Goal: Contribute content: Contribute content

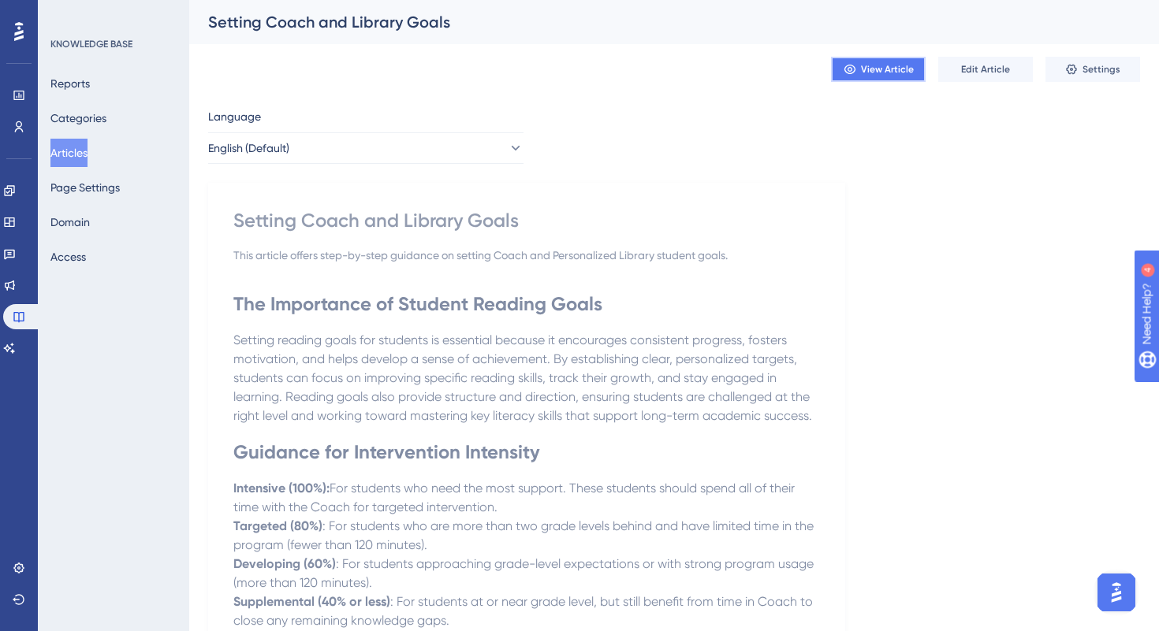
click at [895, 69] on span "View Article" at bounding box center [887, 69] width 53 height 13
click at [990, 66] on span "Edit Article" at bounding box center [985, 69] width 49 height 13
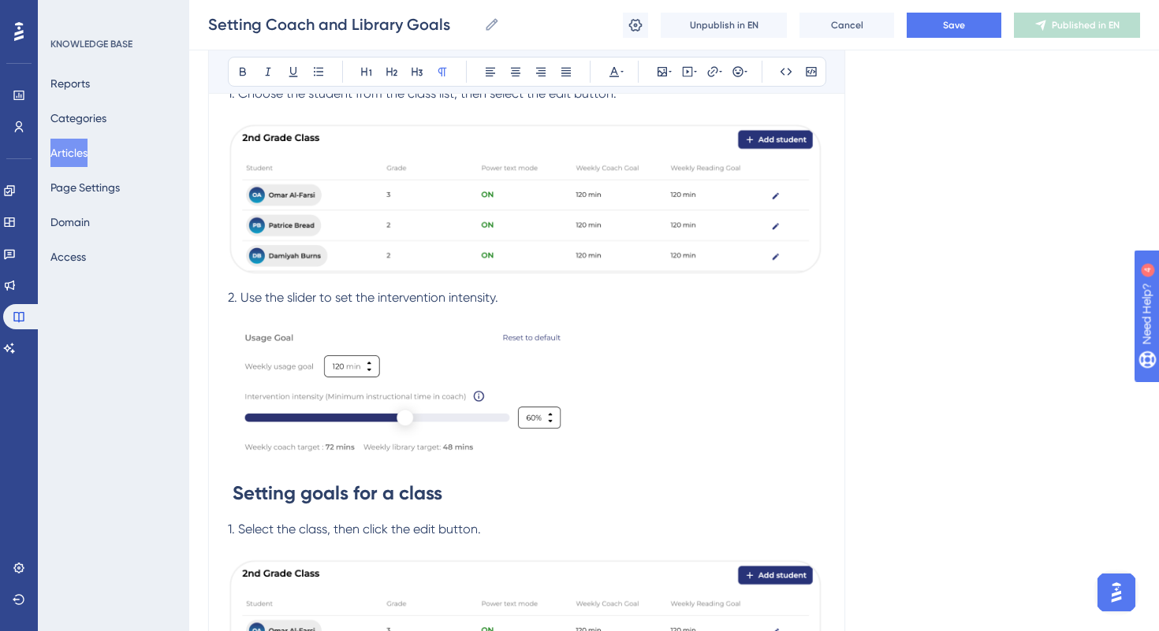
scroll to position [658, 0]
click at [307, 495] on strong "Setting goals for a class" at bounding box center [338, 492] width 210 height 23
click at [411, 499] on strong "Setting Goals for a class" at bounding box center [339, 492] width 213 height 23
click at [938, 45] on div "Setting Coach and Library Goals Setting Coach and Library Goals Unpublish in EN…" at bounding box center [674, 25] width 970 height 50
click at [939, 35] on button "Save" at bounding box center [954, 25] width 95 height 25
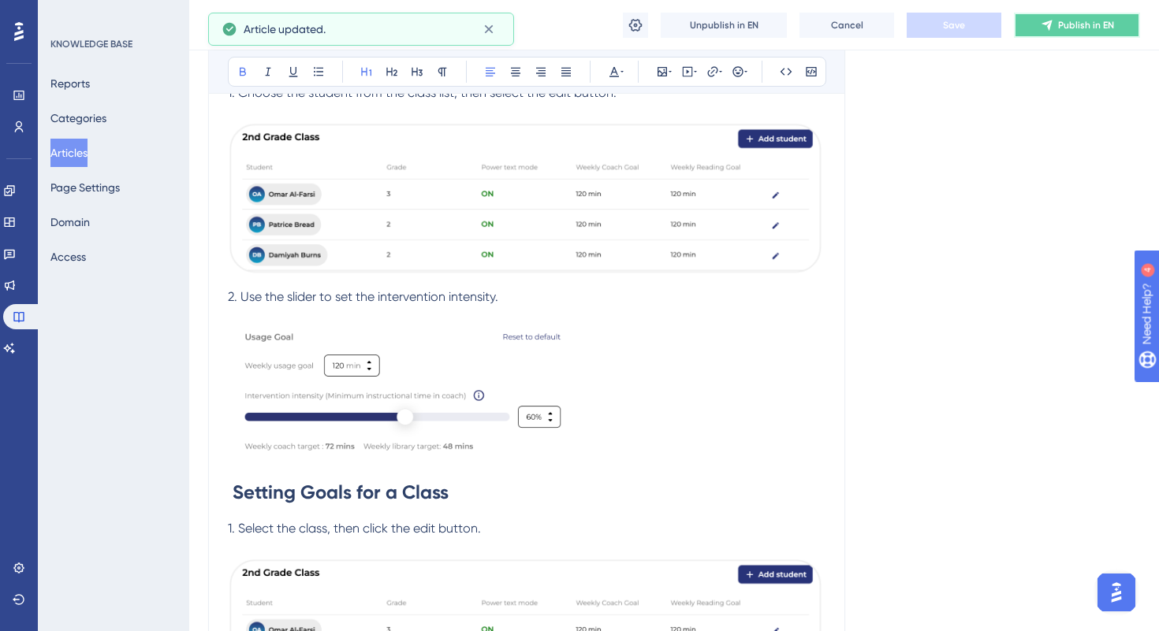
click at [1074, 20] on span "Publish in EN" at bounding box center [1086, 25] width 56 height 13
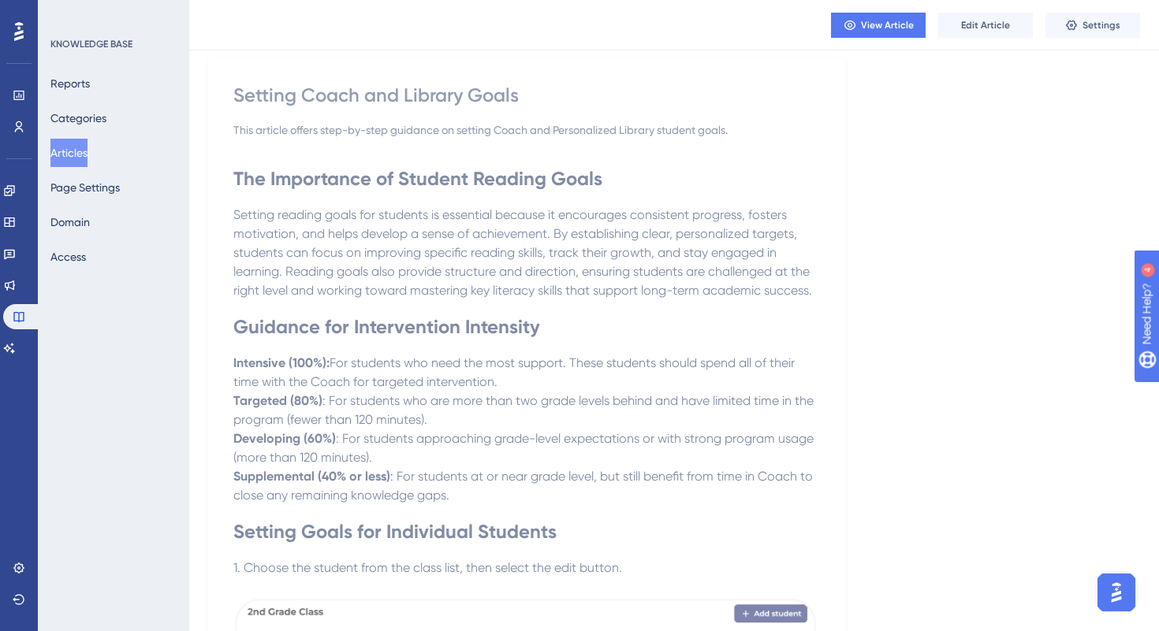
scroll to position [114, 0]
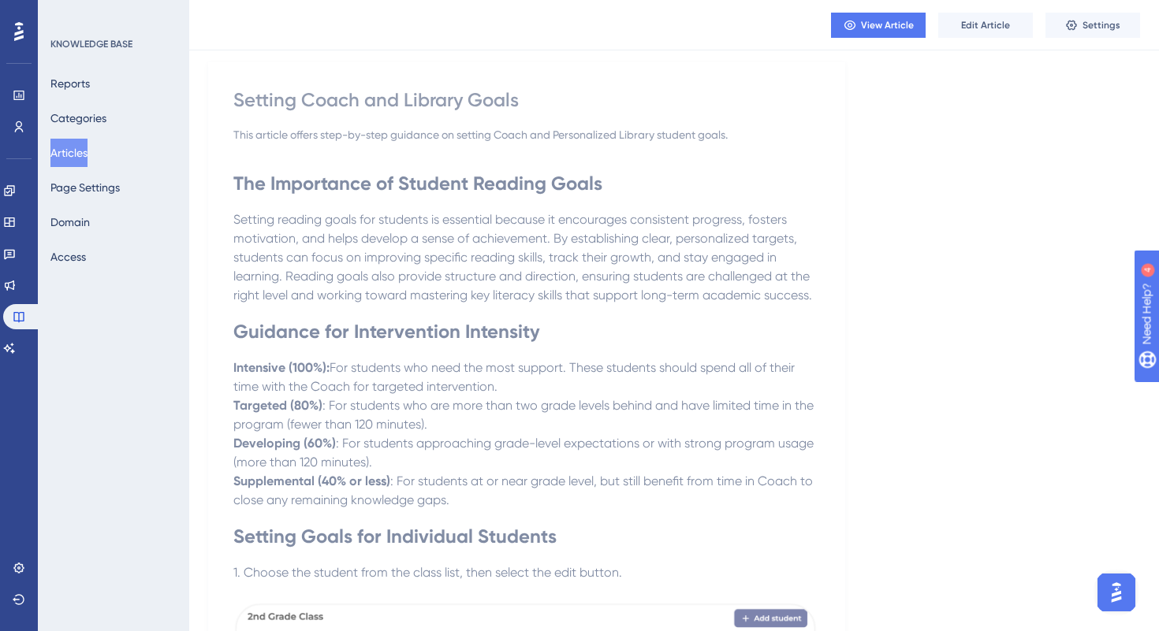
click at [61, 151] on button "Articles" at bounding box center [68, 153] width 37 height 28
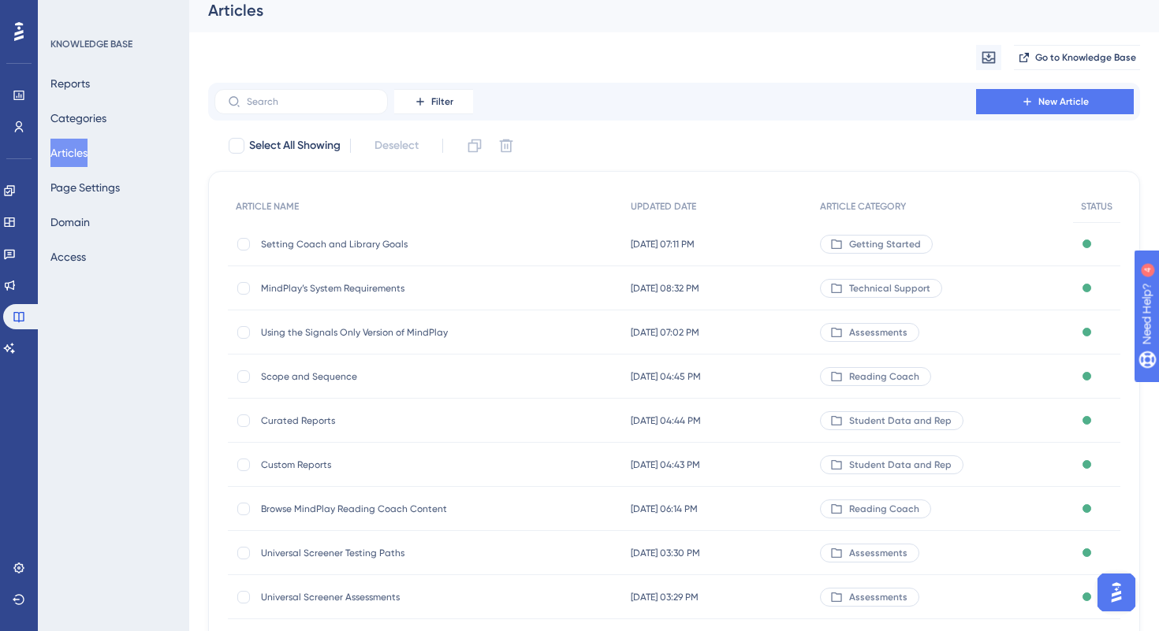
scroll to position [13, 0]
click at [334, 102] on input "text" at bounding box center [311, 100] width 128 height 11
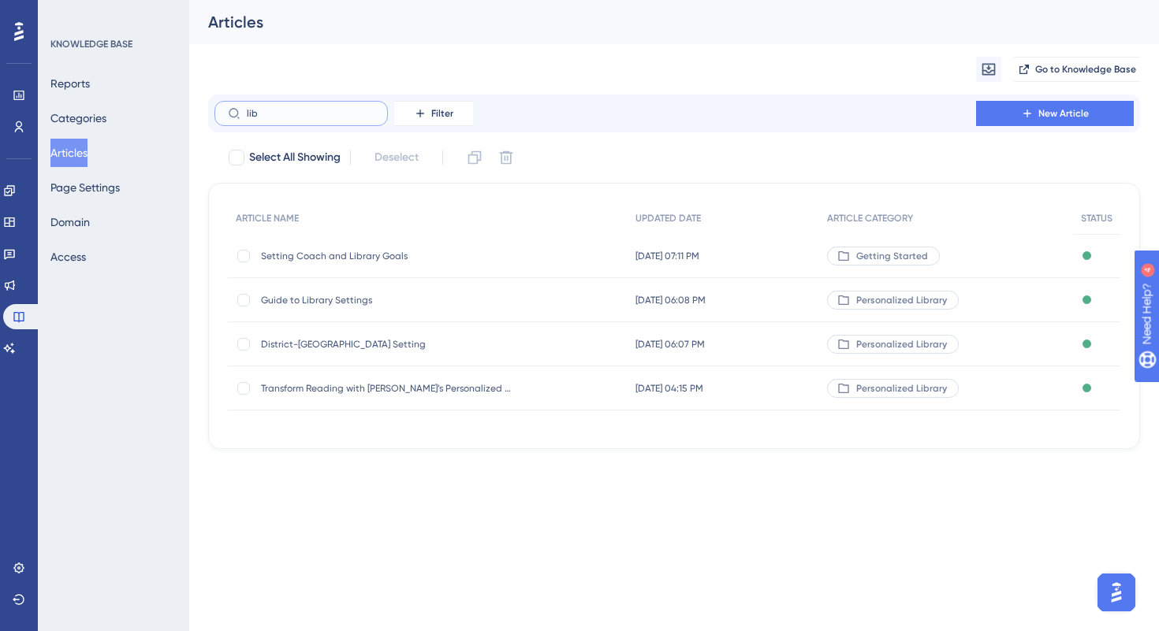
scroll to position [0, 0]
type input "library"
click at [356, 299] on span "Guide to Library Settings" at bounding box center [387, 300] width 252 height 13
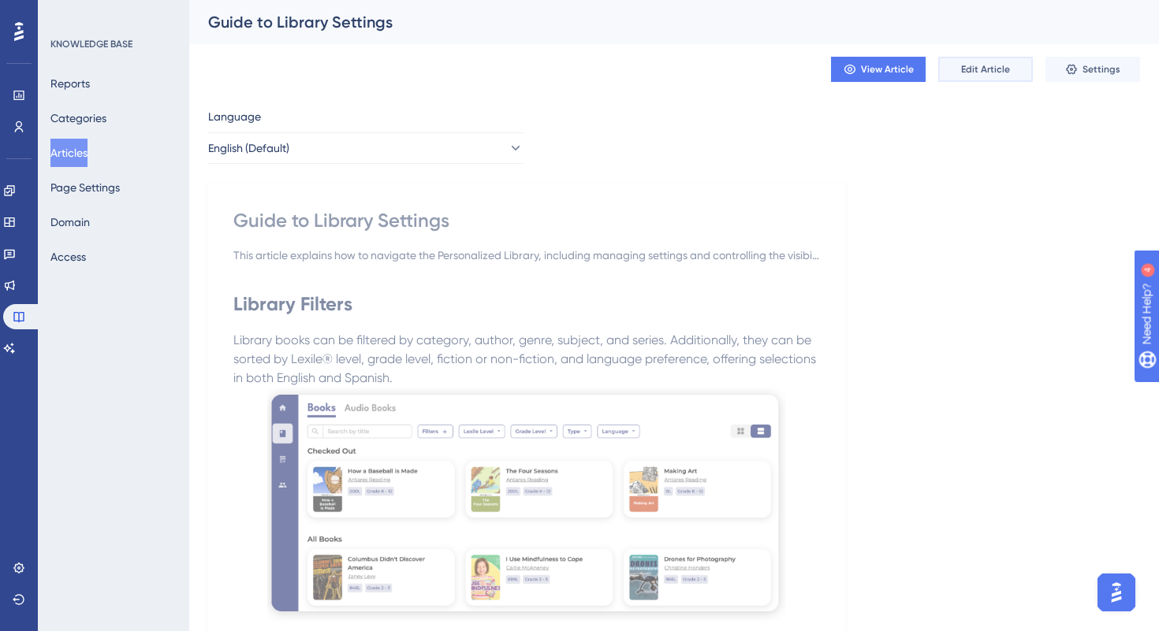
click at [989, 76] on button "Edit Article" at bounding box center [985, 69] width 95 height 25
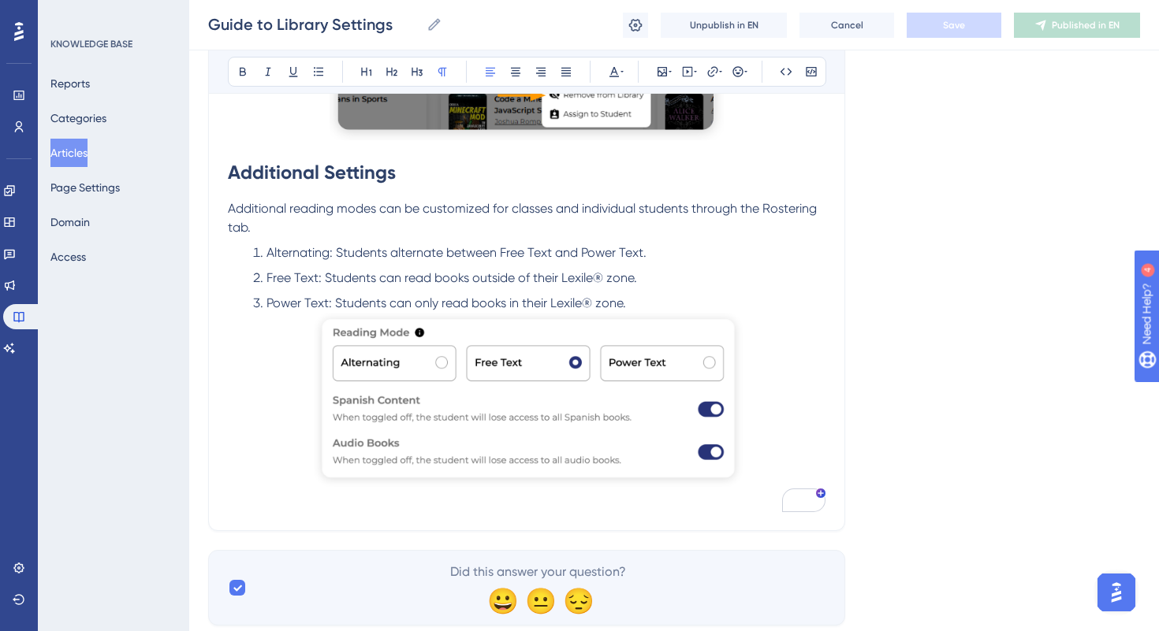
scroll to position [1532, 0]
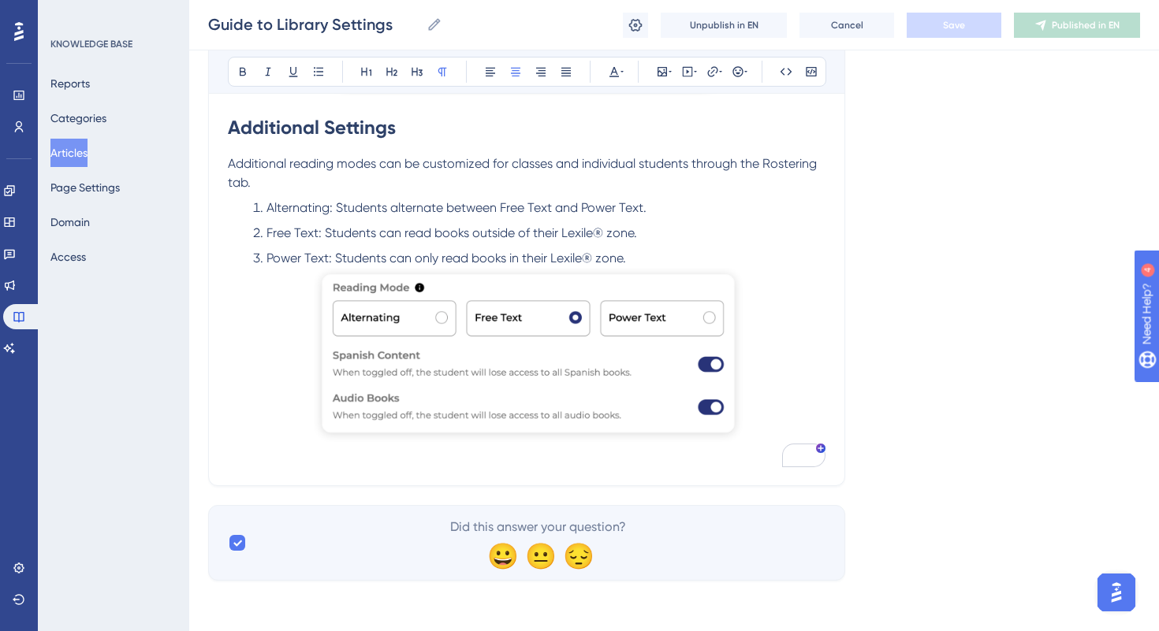
click at [752, 425] on p "To enrich screen reader interactions, please activate Accessibility in Grammarl…" at bounding box center [527, 358] width 598 height 181
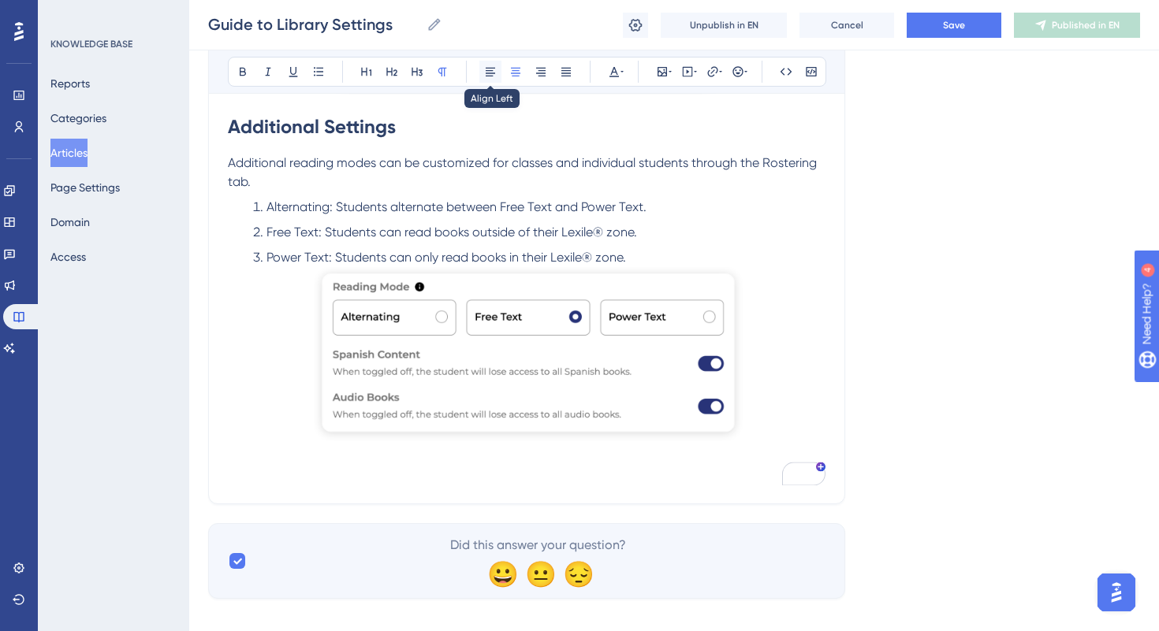
click at [486, 76] on icon at bounding box center [490, 72] width 9 height 9
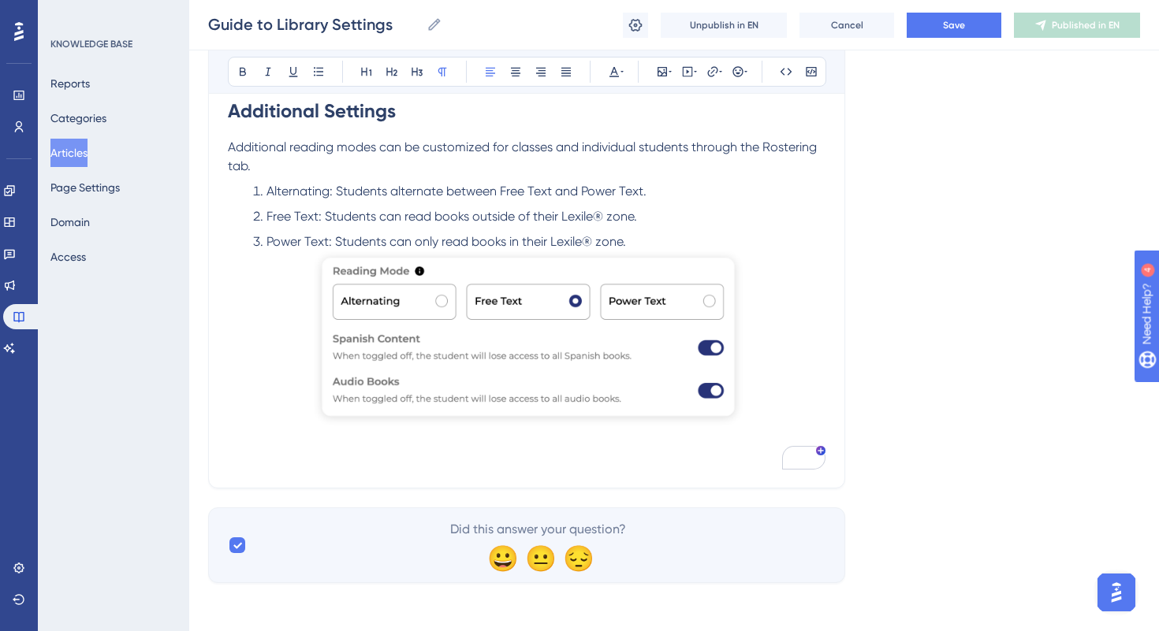
scroll to position [1551, 0]
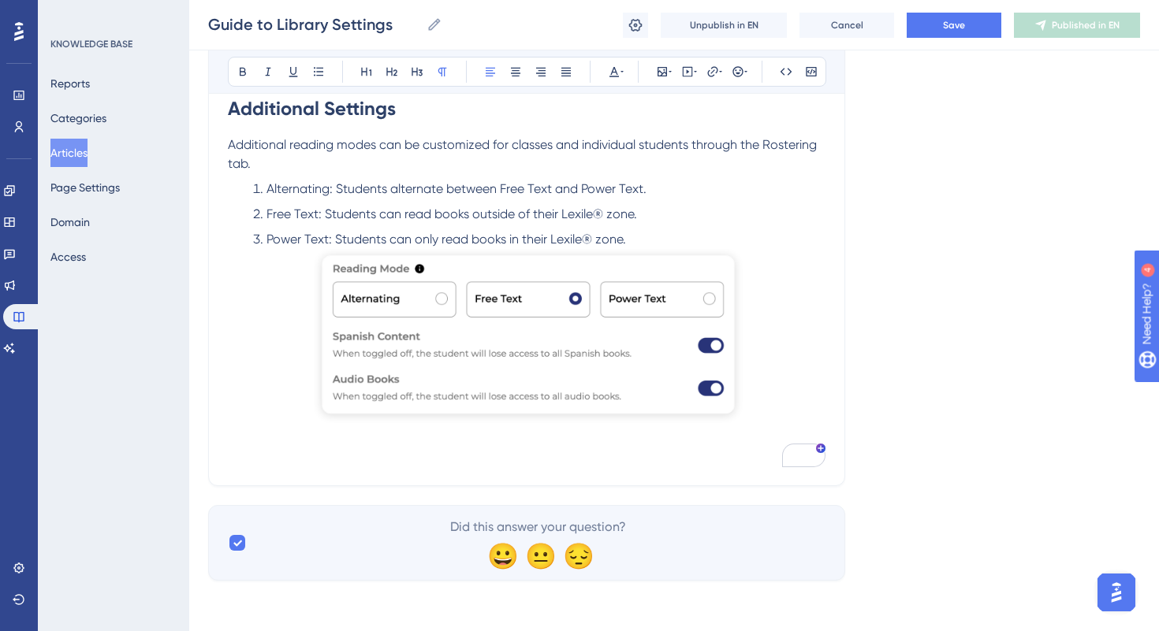
click at [536, 437] on p "To enrich screen reader interactions, please activate Accessibility in Grammarl…" at bounding box center [527, 438] width 598 height 19
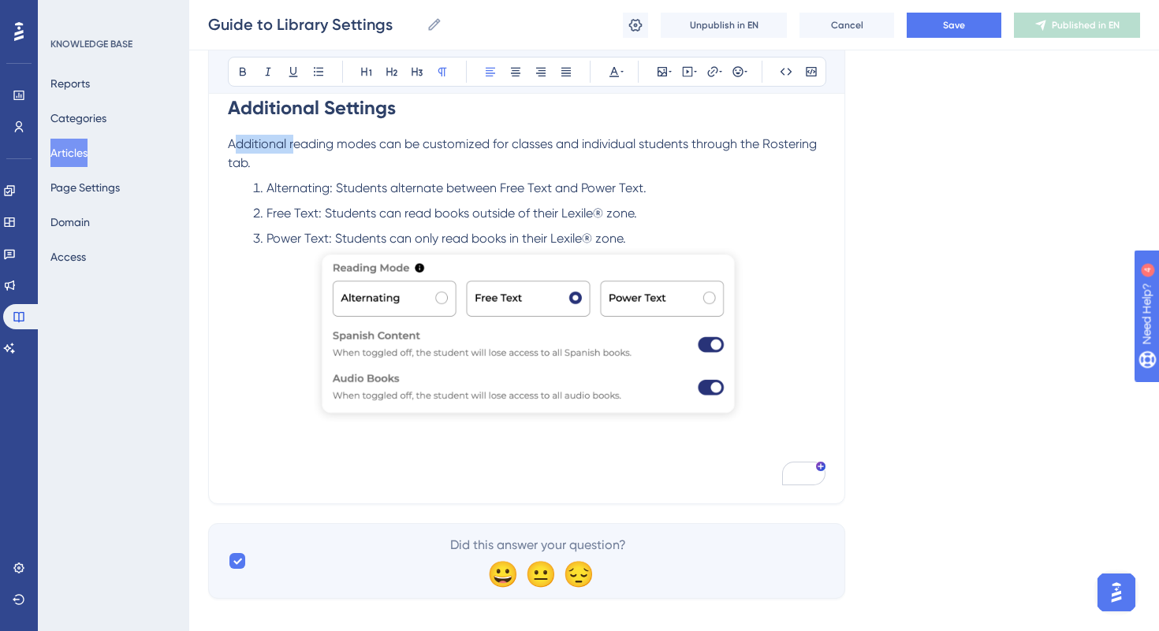
drag, startPoint x: 295, startPoint y: 148, endPoint x: 234, endPoint y: 143, distance: 60.9
click at [233, 143] on span "Additional reading modes can be customized for classes and individual students …" at bounding box center [524, 153] width 592 height 34
click at [271, 154] on p "Additional reading modes can be customized for classes and individual students …" at bounding box center [527, 154] width 598 height 38
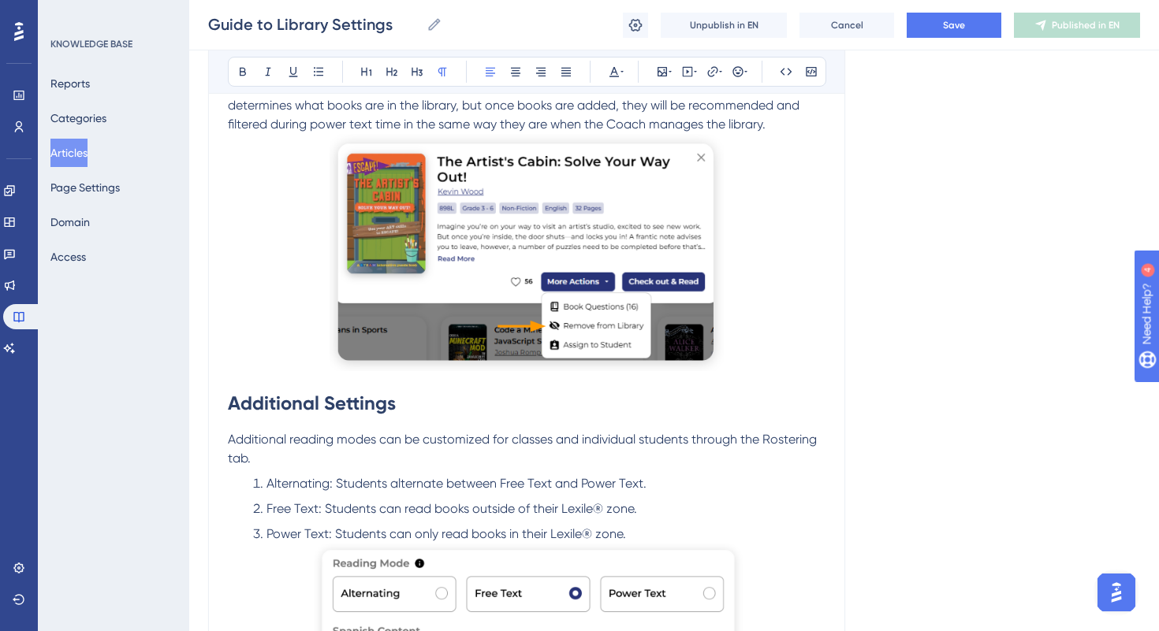
scroll to position [1262, 0]
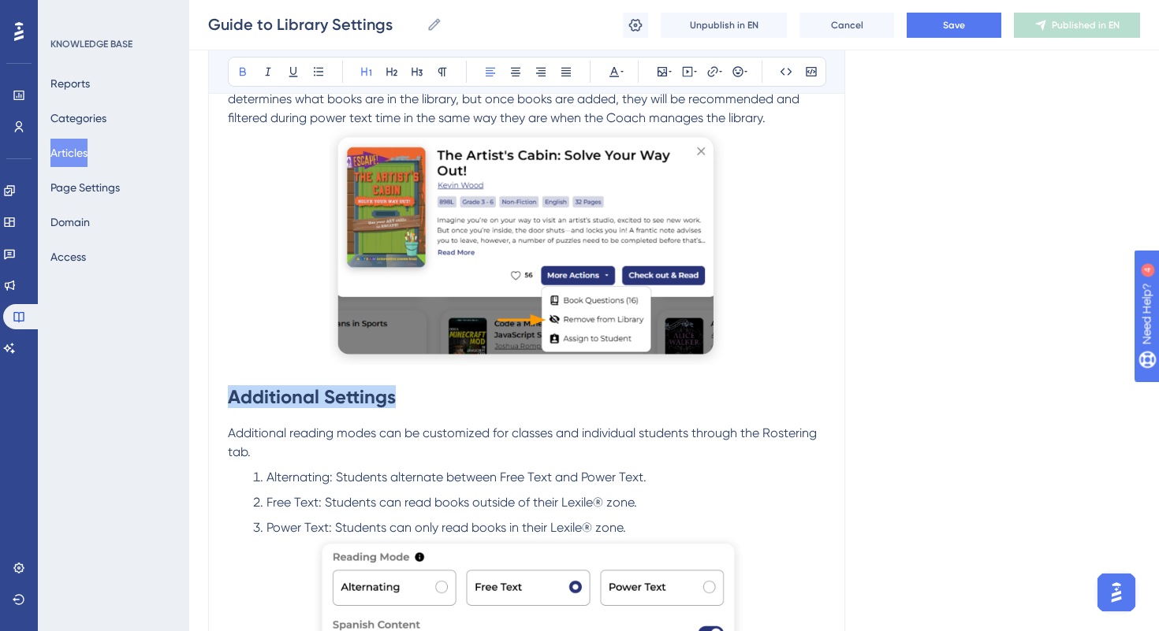
drag, startPoint x: 397, startPoint y: 401, endPoint x: 233, endPoint y: 378, distance: 165.7
click at [233, 378] on h1 "Additional Settings" at bounding box center [527, 398] width 598 height 54
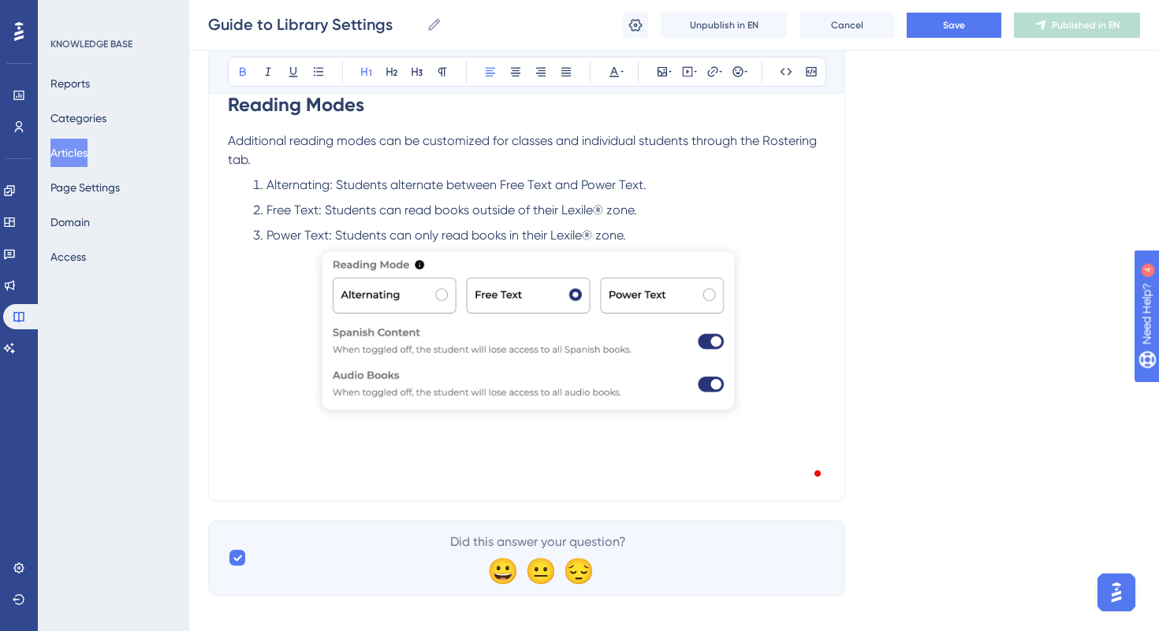
scroll to position [1555, 0]
click at [280, 459] on p "To enrich screen reader interactions, please activate Accessibility in Grammarl…" at bounding box center [527, 452] width 598 height 19
drag, startPoint x: 229, startPoint y: 451, endPoint x: 441, endPoint y: 448, distance: 211.3
click at [441, 448] on p "Spanish Language Support" at bounding box center [527, 452] width 598 height 19
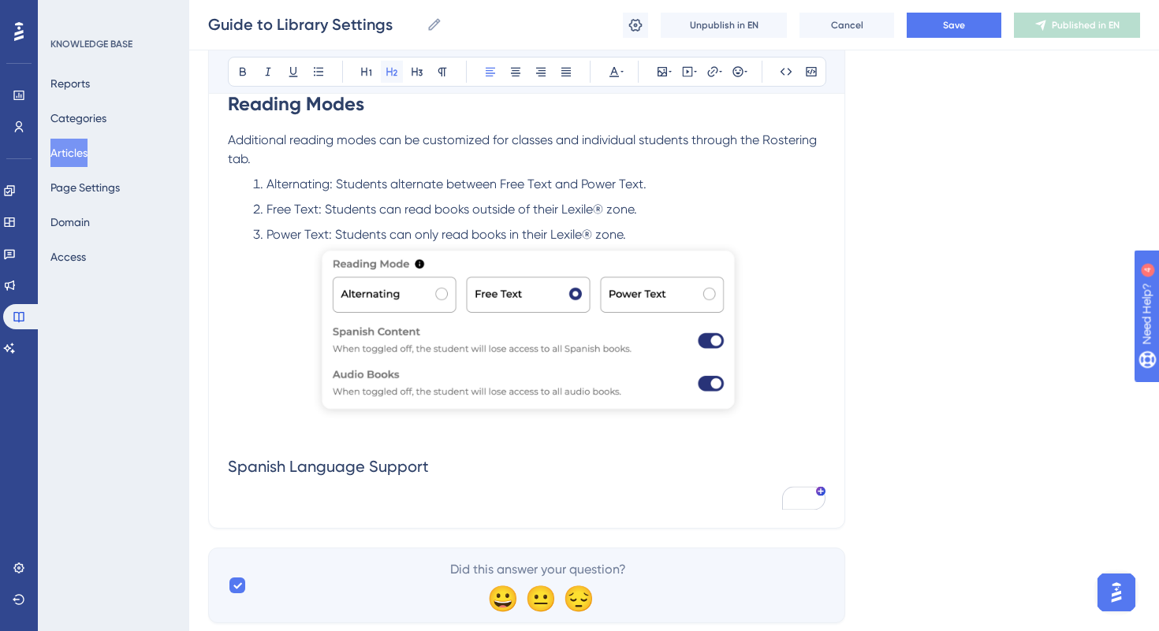
click at [394, 71] on icon at bounding box center [391, 71] width 13 height 13
click at [424, 475] on span "Spanish Language Support" at bounding box center [328, 466] width 201 height 19
click at [403, 434] on p "To enrich screen reader interactions, please activate Accessibility in Grammarl…" at bounding box center [527, 433] width 598 height 19
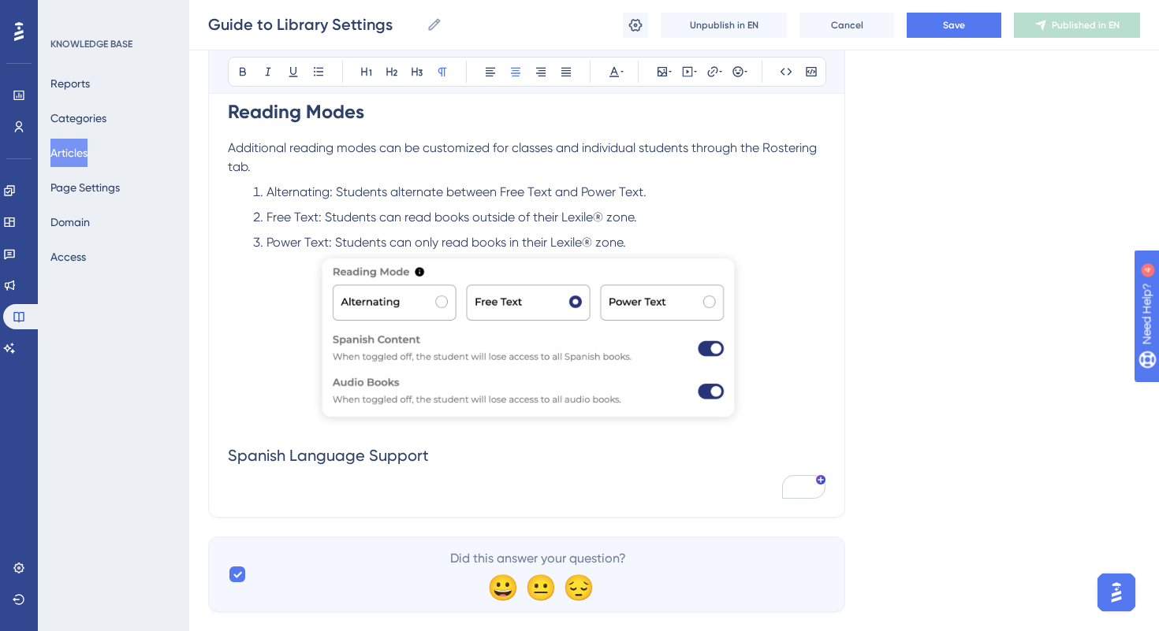
scroll to position [1543, 0]
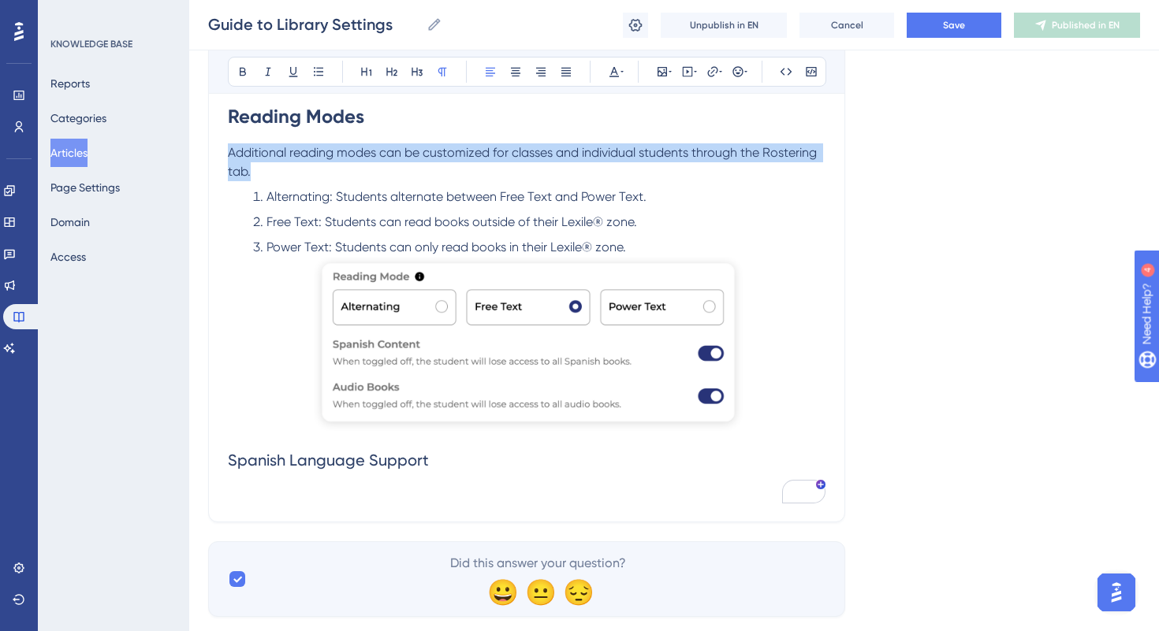
drag, startPoint x: 231, startPoint y: 155, endPoint x: 262, endPoint y: 169, distance: 33.5
click at [262, 169] on p "Additional reading modes can be customized for classes and individual students …" at bounding box center [527, 162] width 598 height 38
copy span "Additional reading modes can be customized for classes and individual students …"
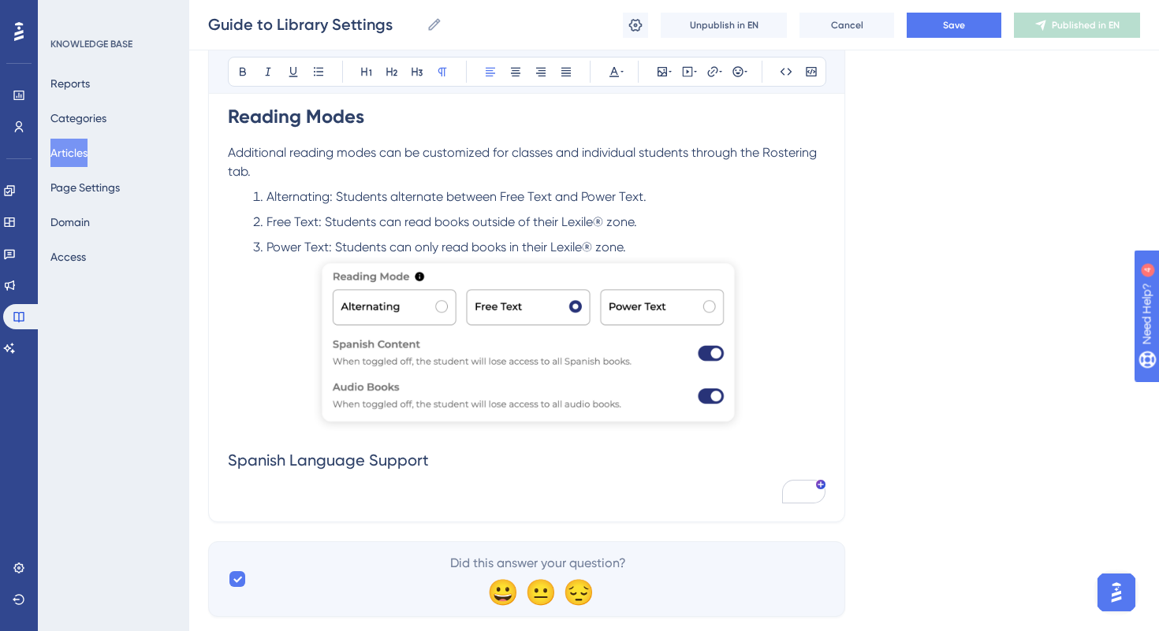
click at [252, 490] on p "To enrich screen reader interactions, please activate Accessibility in Grammarl…" at bounding box center [527, 493] width 598 height 19
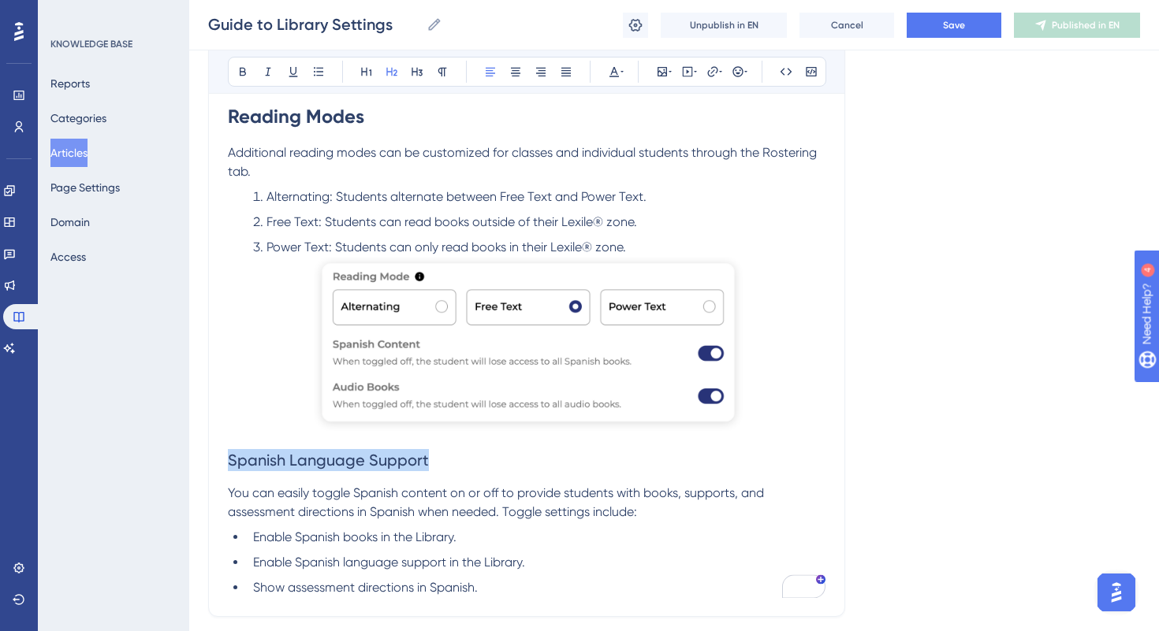
drag, startPoint x: 229, startPoint y: 461, endPoint x: 448, endPoint y: 477, distance: 218.9
click at [448, 477] on h2 "Spanish Language Support" at bounding box center [527, 460] width 598 height 47
click at [393, 61] on button at bounding box center [392, 72] width 22 height 22
click at [442, 479] on h2 "Spanish Language Support" at bounding box center [527, 460] width 598 height 47
drag, startPoint x: 229, startPoint y: 464, endPoint x: 469, endPoint y: 464, distance: 239.6
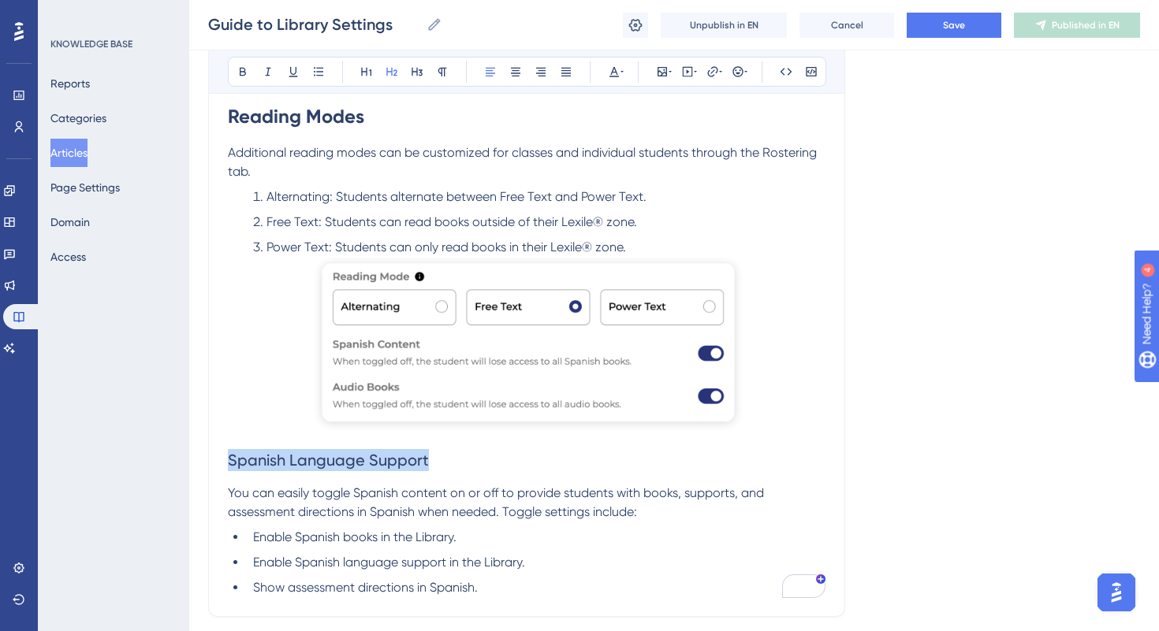
click at [469, 464] on h2 "Spanish Language Support" at bounding box center [527, 460] width 598 height 47
click at [392, 73] on icon at bounding box center [391, 72] width 11 height 9
click at [363, 76] on icon at bounding box center [366, 71] width 13 height 13
click at [389, 72] on icon at bounding box center [391, 72] width 11 height 9
click at [235, 66] on button at bounding box center [243, 72] width 22 height 22
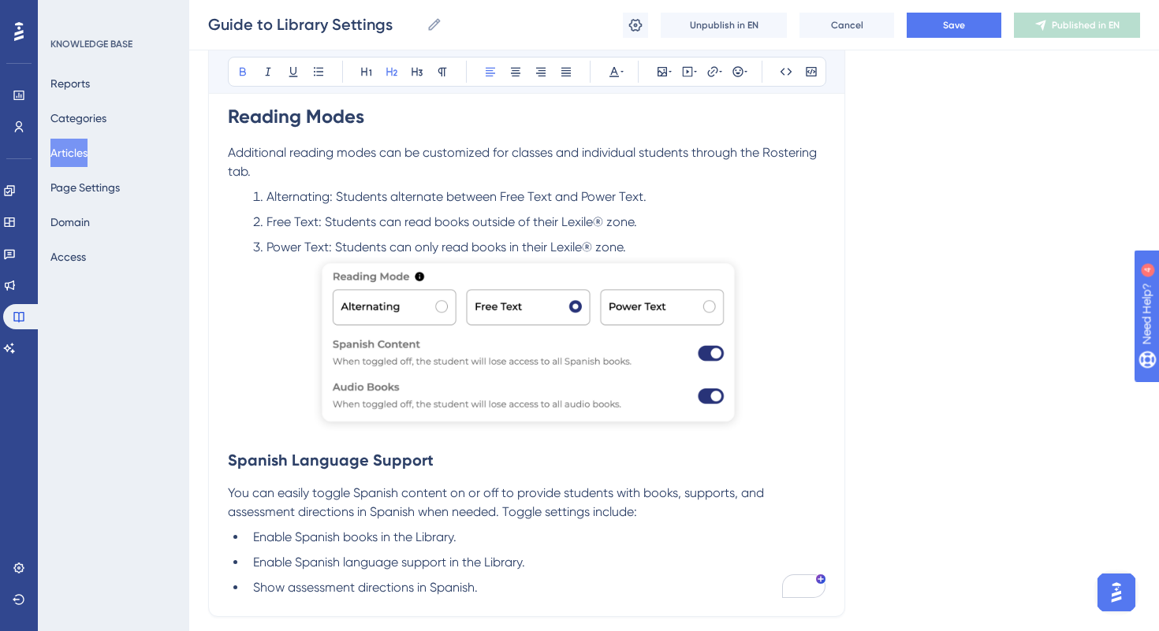
click at [275, 264] on p "To enrich screen reader interactions, please activate Accessibility in Grammarl…" at bounding box center [527, 347] width 598 height 181
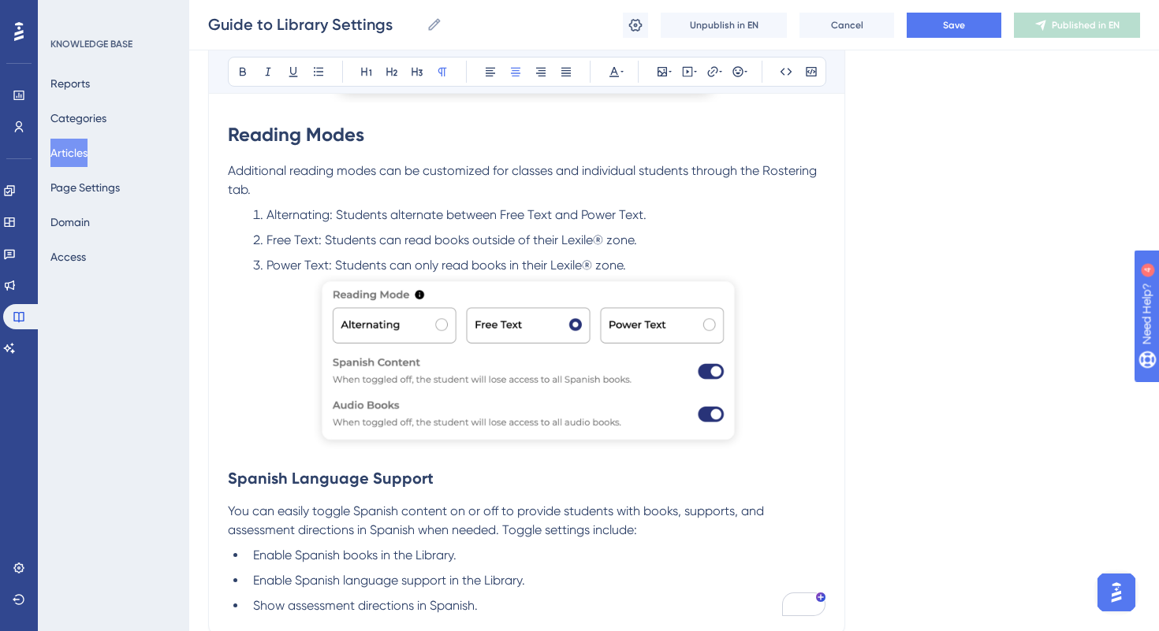
scroll to position [1529, 0]
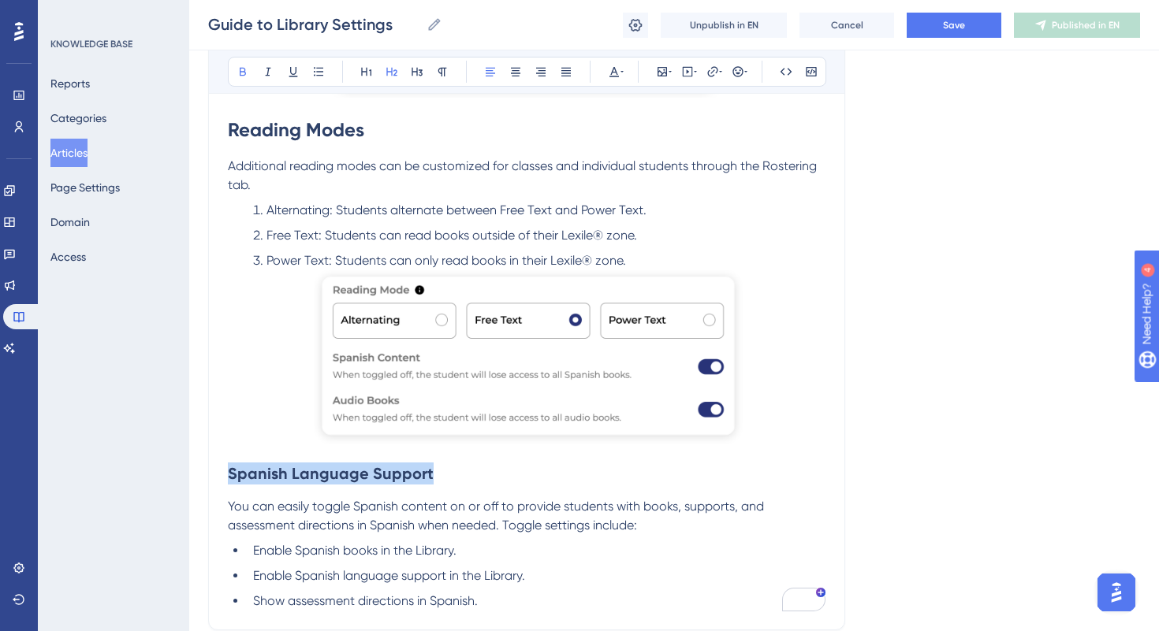
drag, startPoint x: 229, startPoint y: 474, endPoint x: 434, endPoint y: 477, distance: 204.2
click at [434, 477] on h2 "Spanish Language Support" at bounding box center [527, 473] width 598 height 47
click at [394, 70] on icon at bounding box center [391, 72] width 11 height 9
click at [369, 69] on icon at bounding box center [366, 71] width 13 height 13
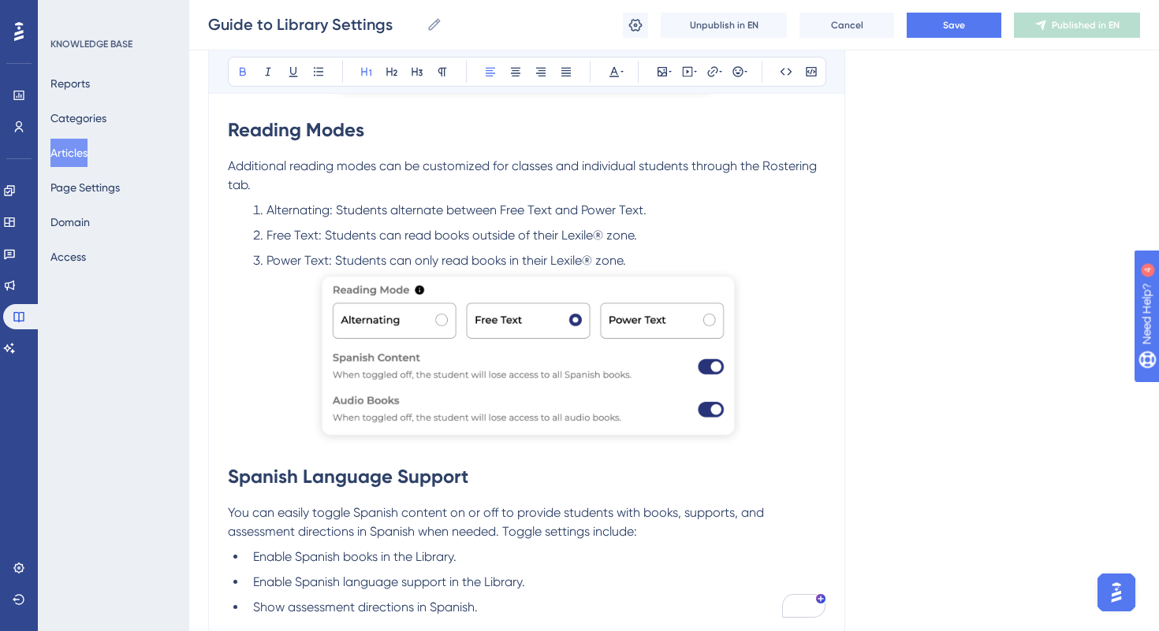
click at [286, 296] on p "To enrich screen reader interactions, please activate Accessibility in Grammarl…" at bounding box center [527, 360] width 598 height 181
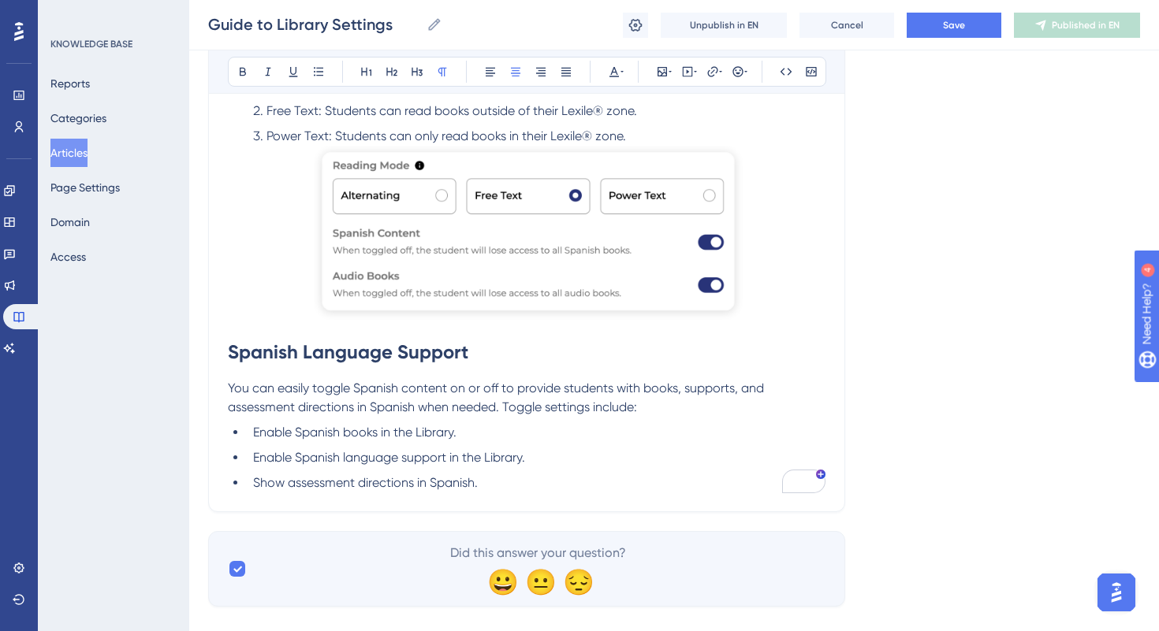
scroll to position [1681, 0]
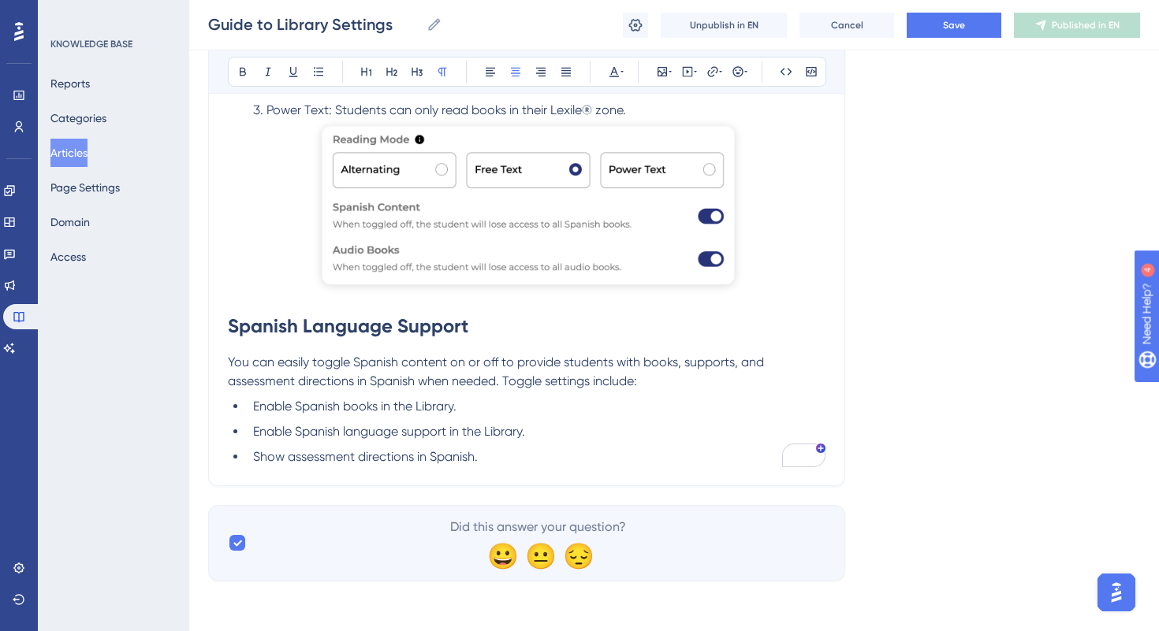
click at [273, 353] on p "You can easily toggle Spanish content on or off to provide students with books,…" at bounding box center [527, 372] width 598 height 38
click at [500, 453] on li "Show assessment directions in Spanish." at bounding box center [536, 457] width 579 height 19
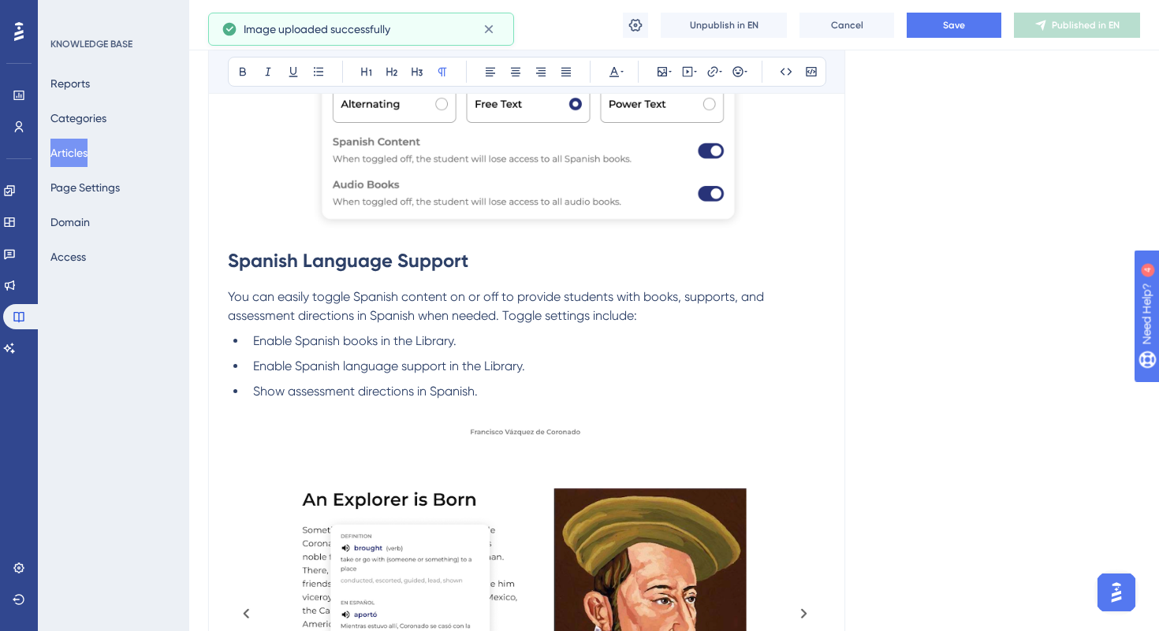
scroll to position [1883, 0]
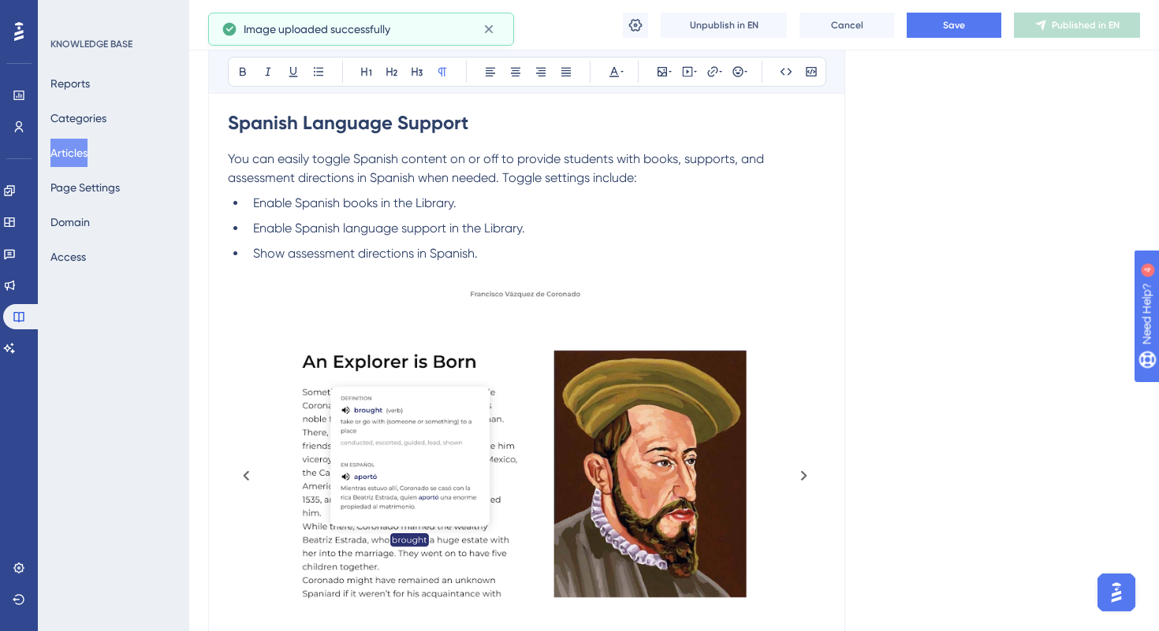
click at [375, 441] on img "To enrich screen reader interactions, please activate Accessibility in Grammarl…" at bounding box center [527, 477] width 598 height 390
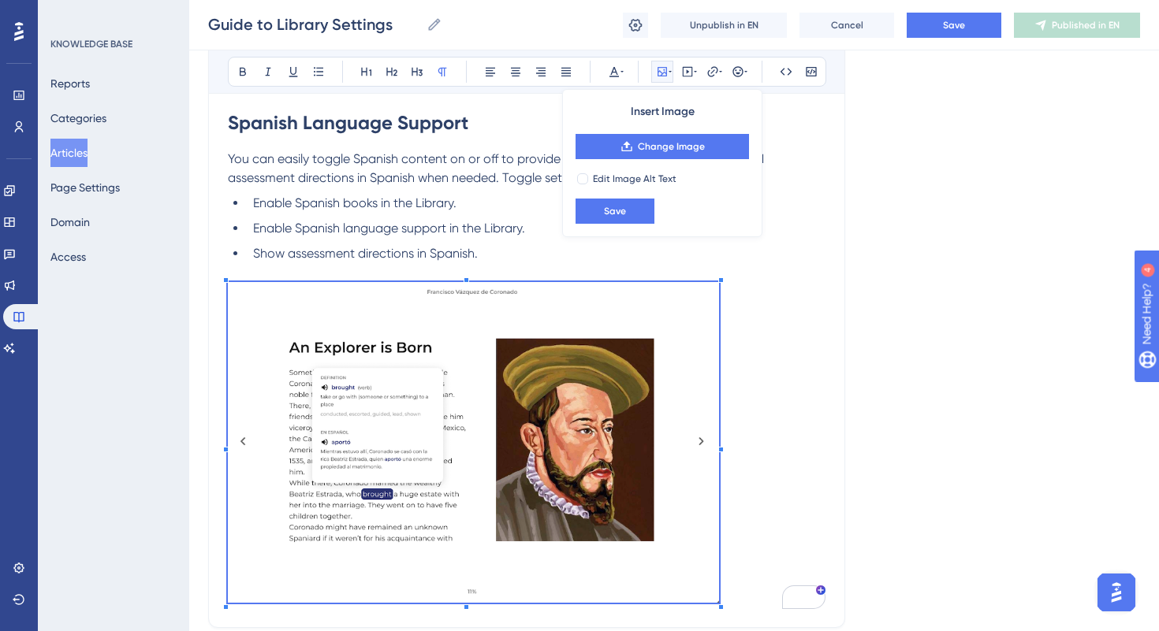
click at [710, 408] on p "To enrich screen reader interactions, please activate Accessibility in Grammarl…" at bounding box center [527, 445] width 598 height 326
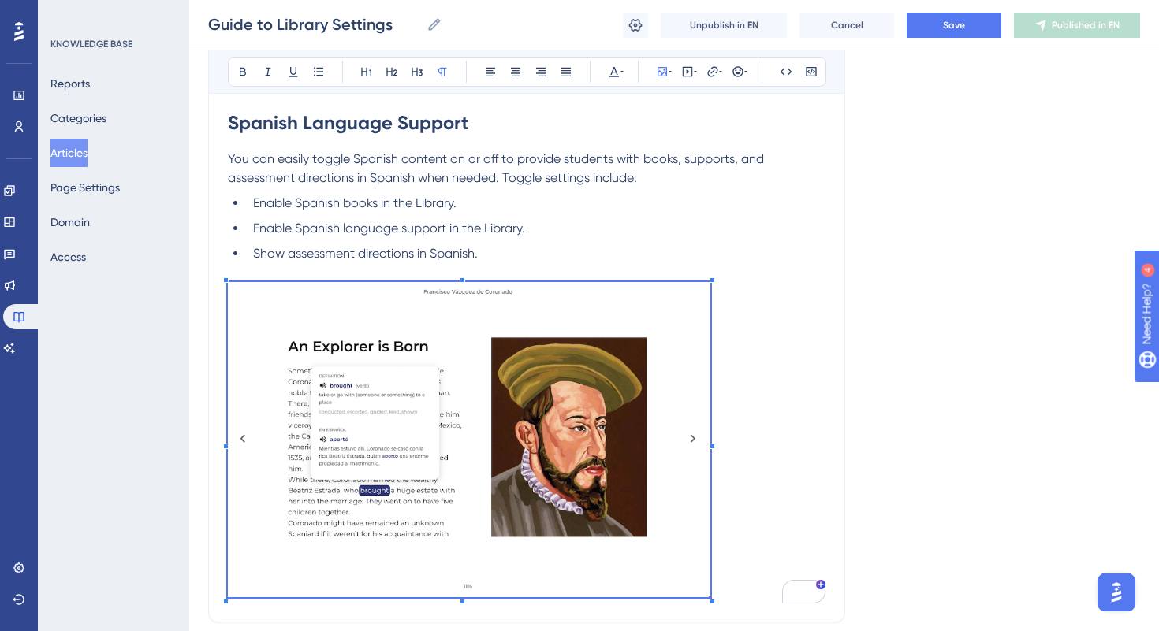
click at [710, 408] on p "To enrich screen reader interactions, please activate Accessibility in Grammarl…" at bounding box center [527, 442] width 598 height 321
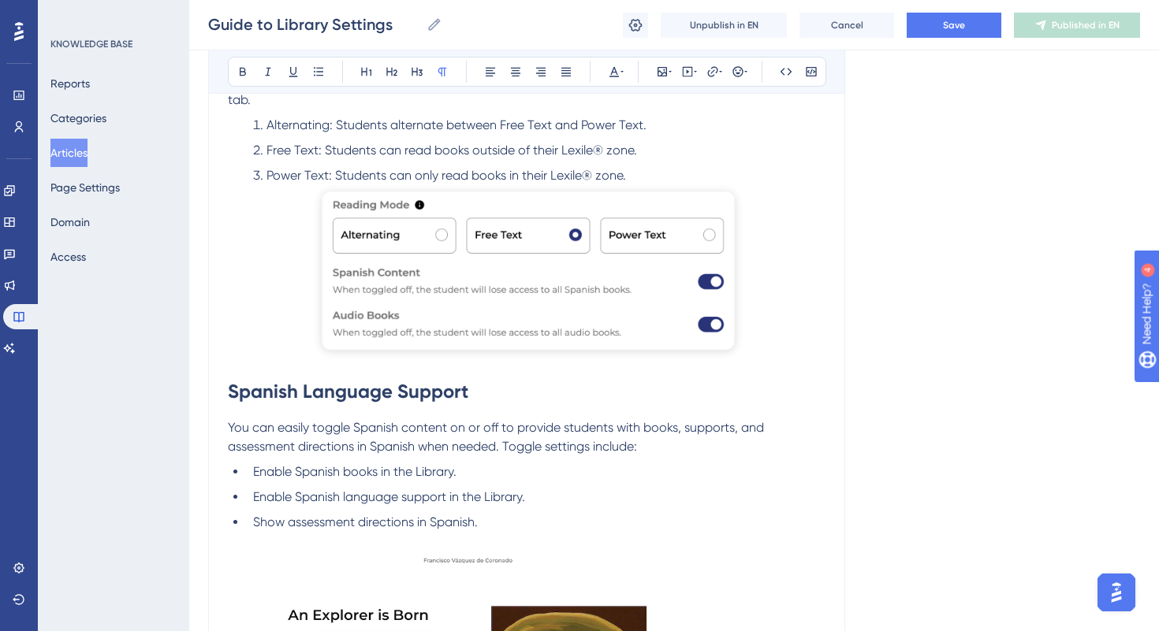
scroll to position [1581, 0]
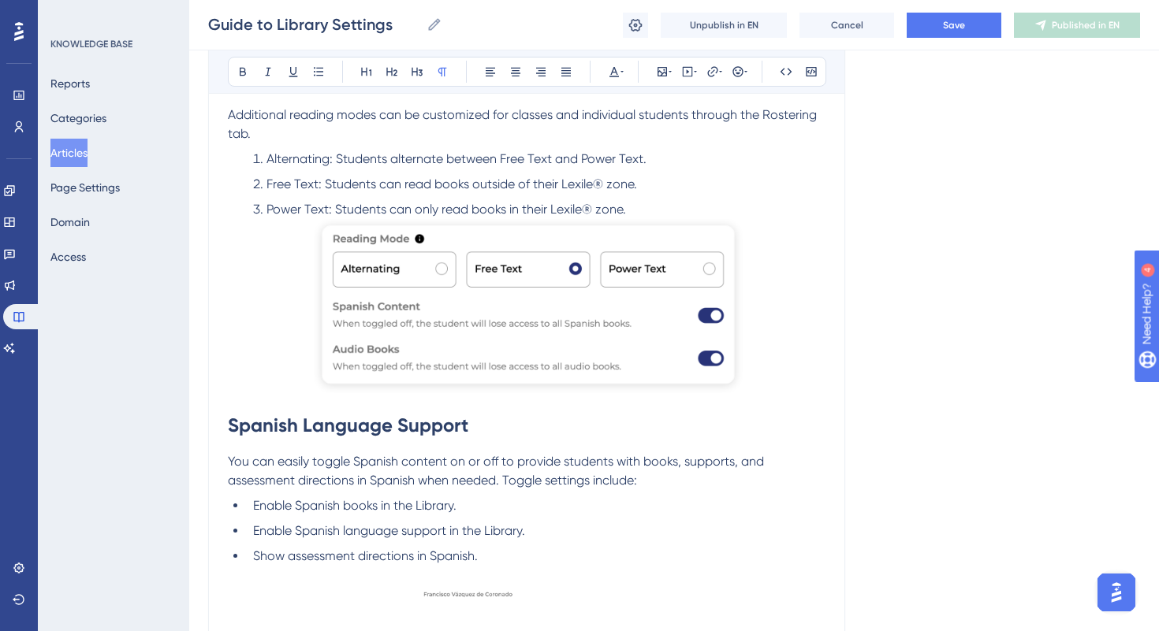
click at [665, 292] on img "To enrich screen reader interactions, please activate Accessibility in Grammarl…" at bounding box center [529, 306] width 430 height 175
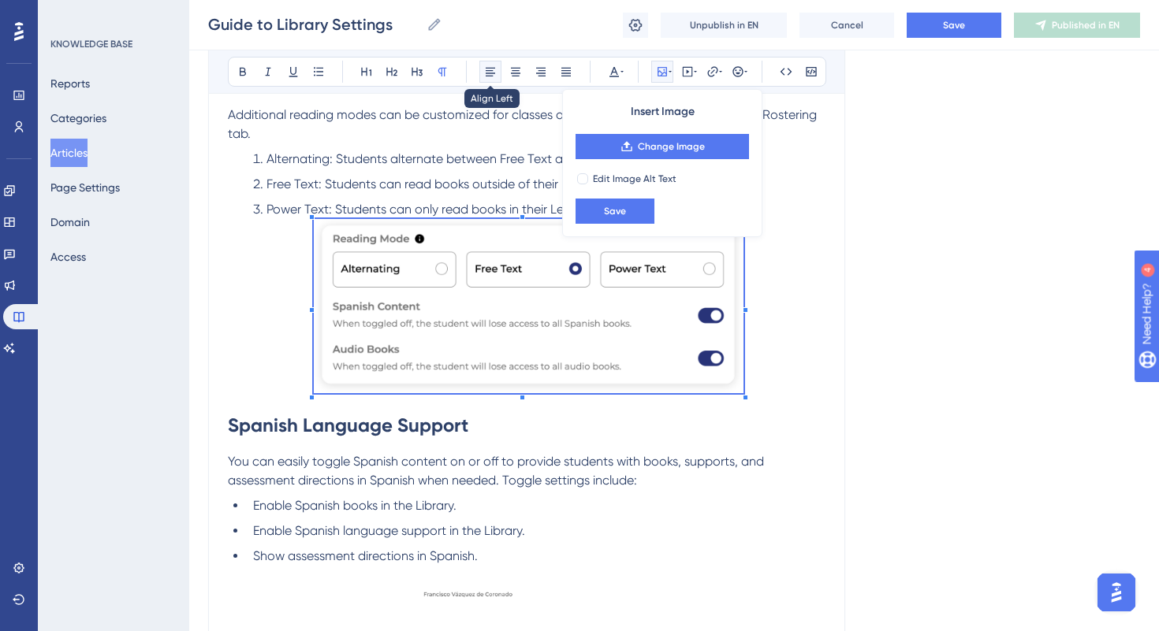
click at [492, 63] on button at bounding box center [490, 72] width 22 height 22
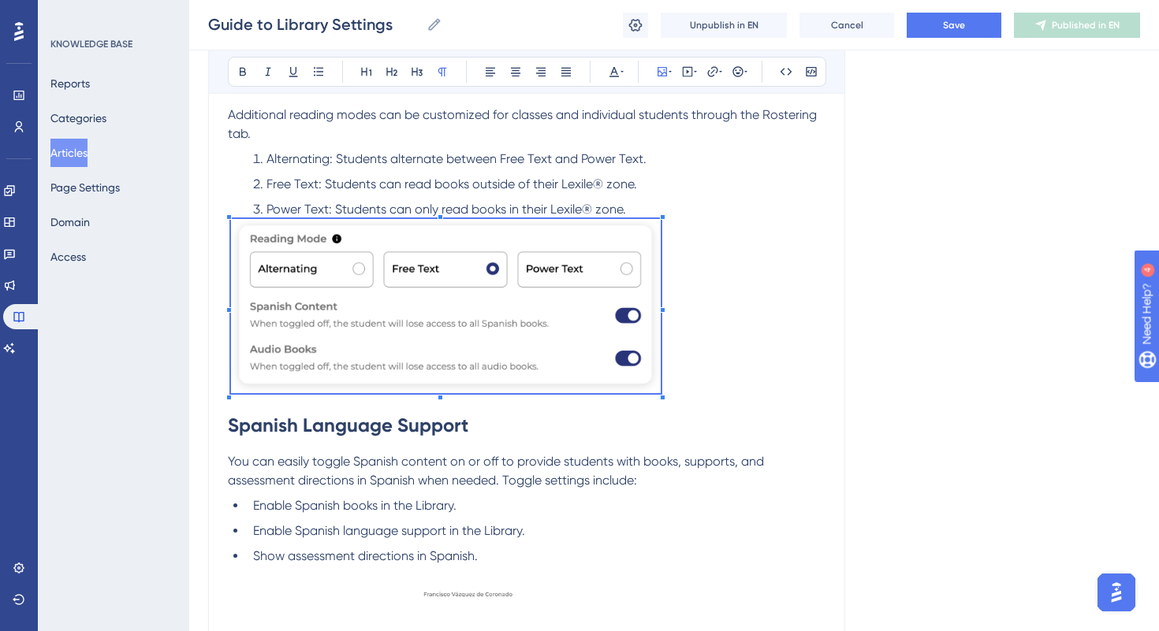
click at [687, 225] on p "To enrich screen reader interactions, please activate Accessibility in Grammarl…" at bounding box center [527, 309] width 598 height 181
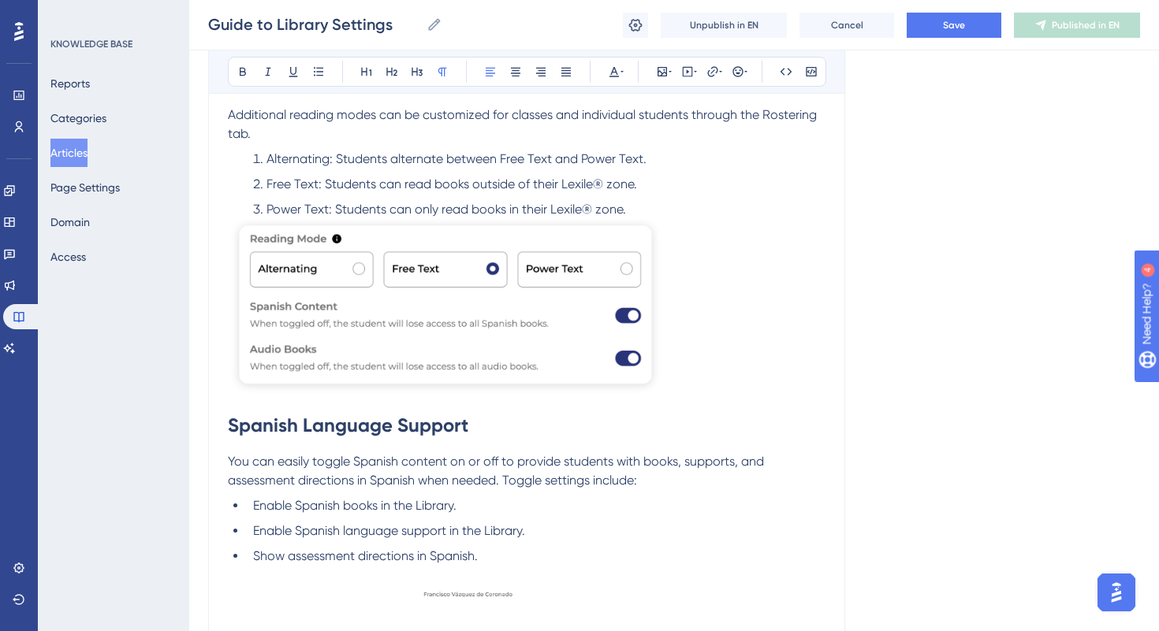
click at [665, 218] on li "Power Text: Students can only read books in their Lexile® zone." at bounding box center [536, 209] width 579 height 19
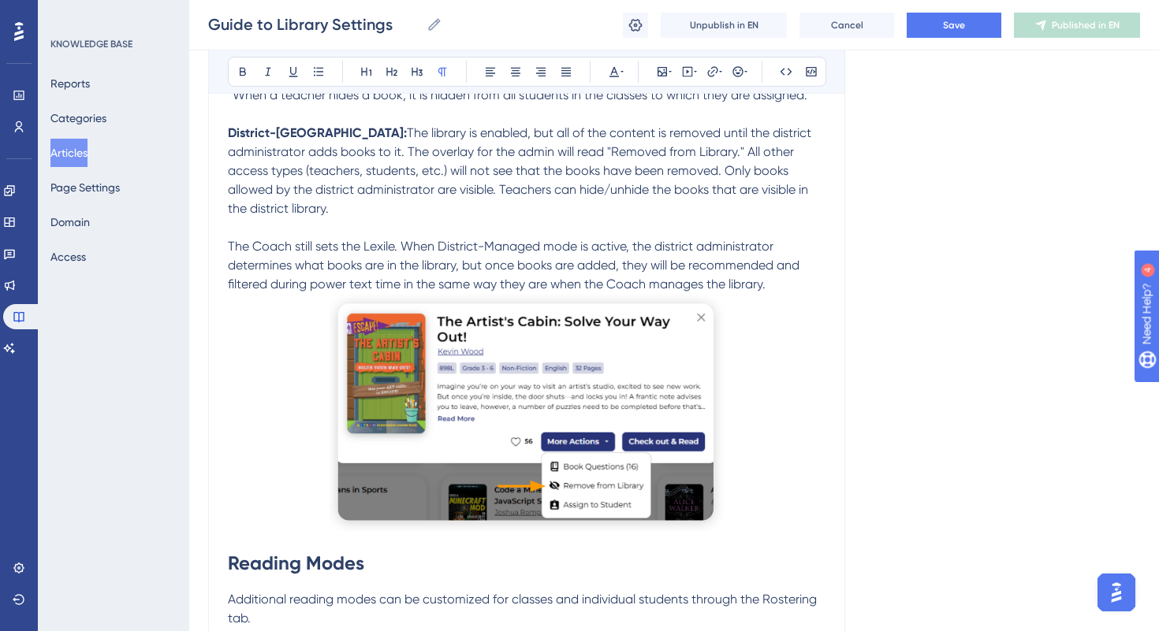
scroll to position [1062, 0]
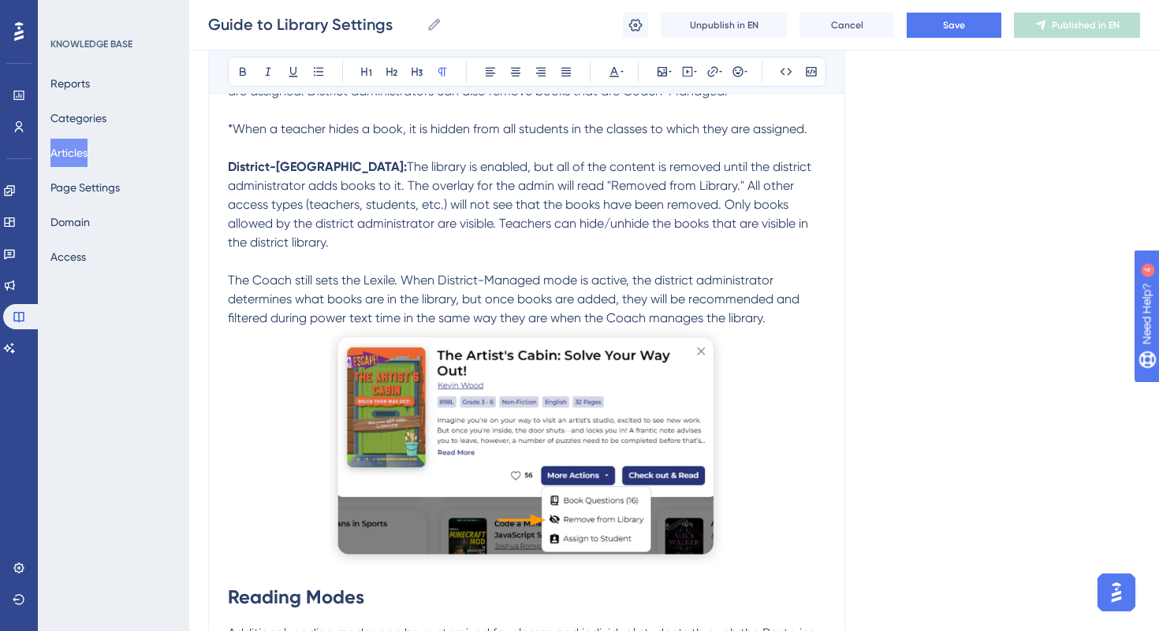
click at [553, 412] on img "To enrich screen reader interactions, please activate Accessibility in Grammarl…" at bounding box center [527, 446] width 394 height 237
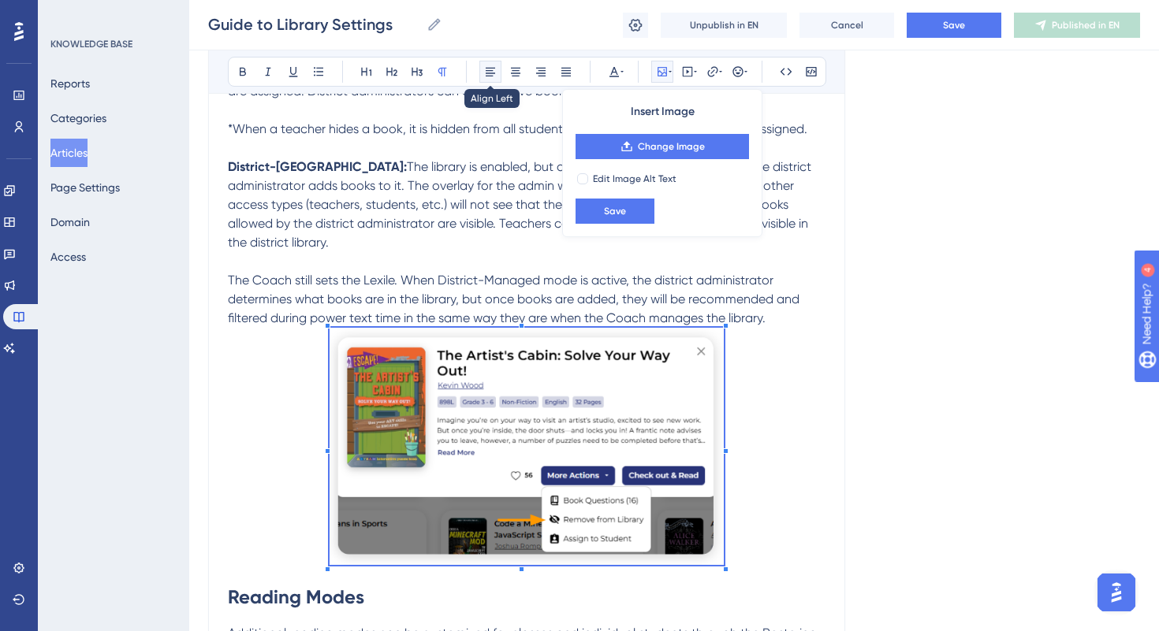
click at [492, 68] on icon at bounding box center [490, 72] width 9 height 9
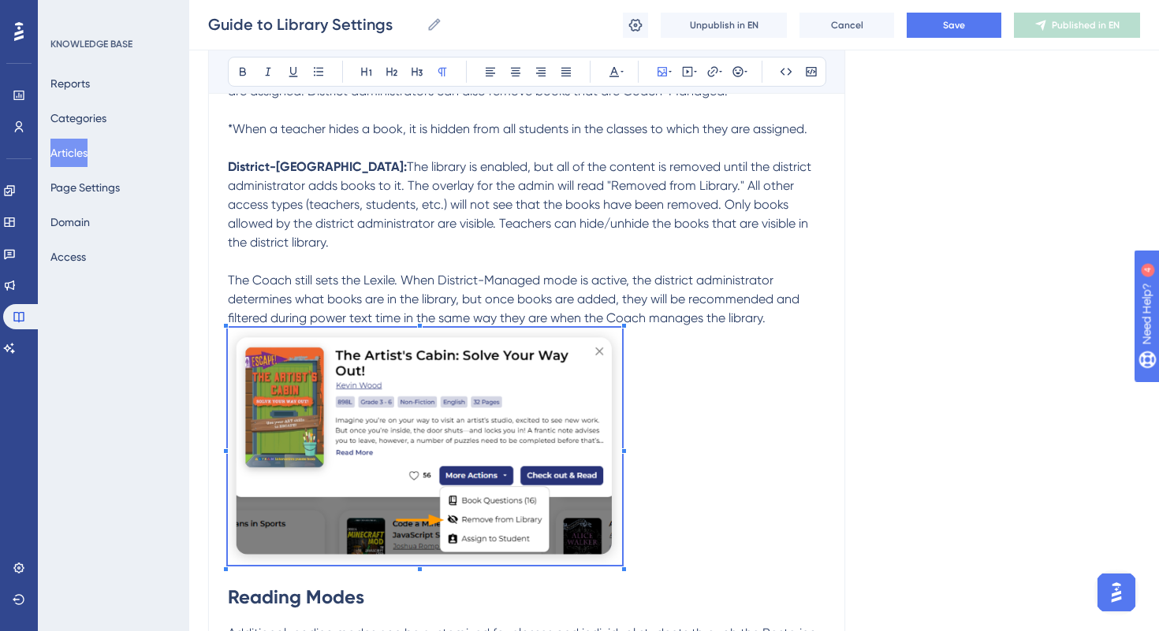
click at [688, 422] on p "To enrich screen reader interactions, please activate Accessibility in Grammarl…" at bounding box center [527, 449] width 598 height 243
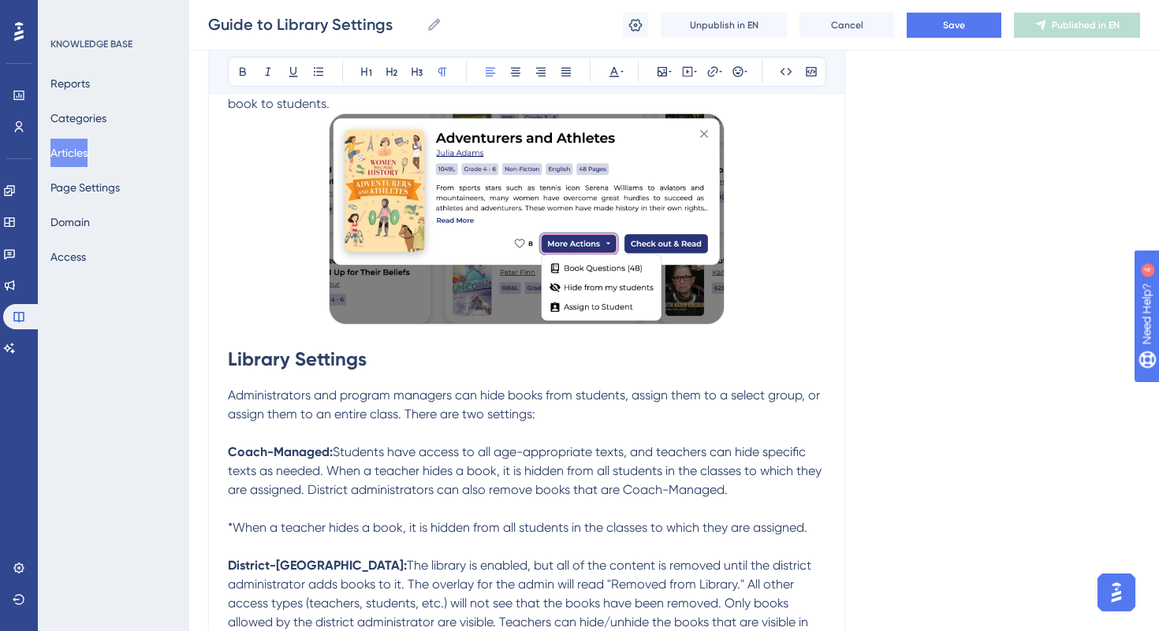
scroll to position [657, 0]
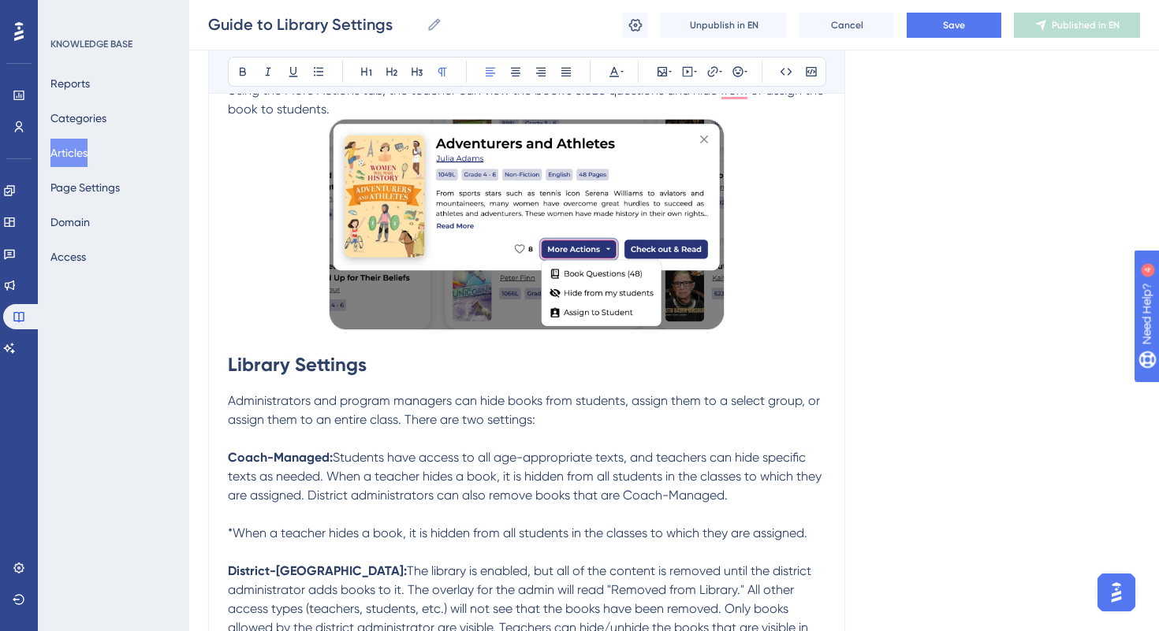
click at [498, 260] on img "To enrich screen reader interactions, please activate Accessibility in Grammarl…" at bounding box center [527, 226] width 402 height 214
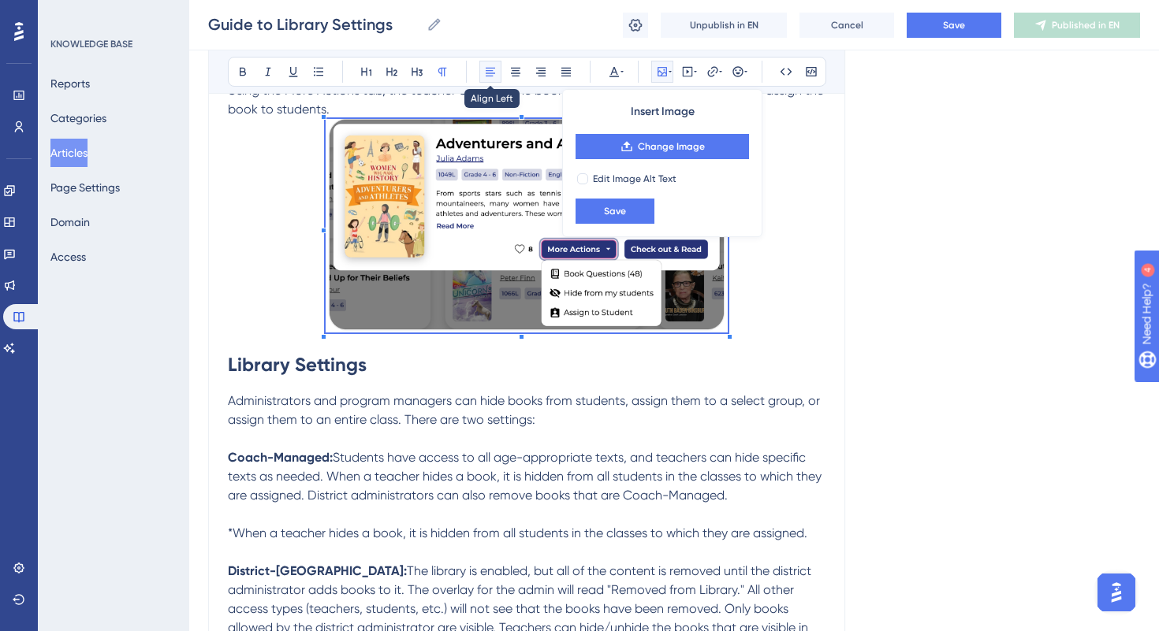
click at [489, 78] on button at bounding box center [490, 72] width 22 height 22
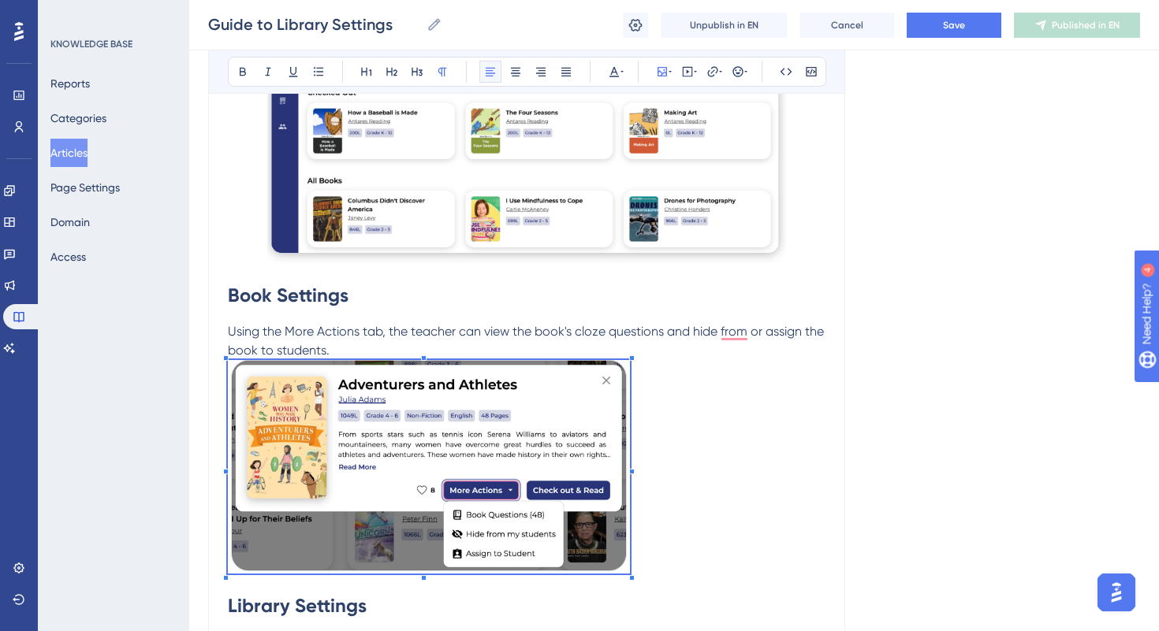
scroll to position [385, 0]
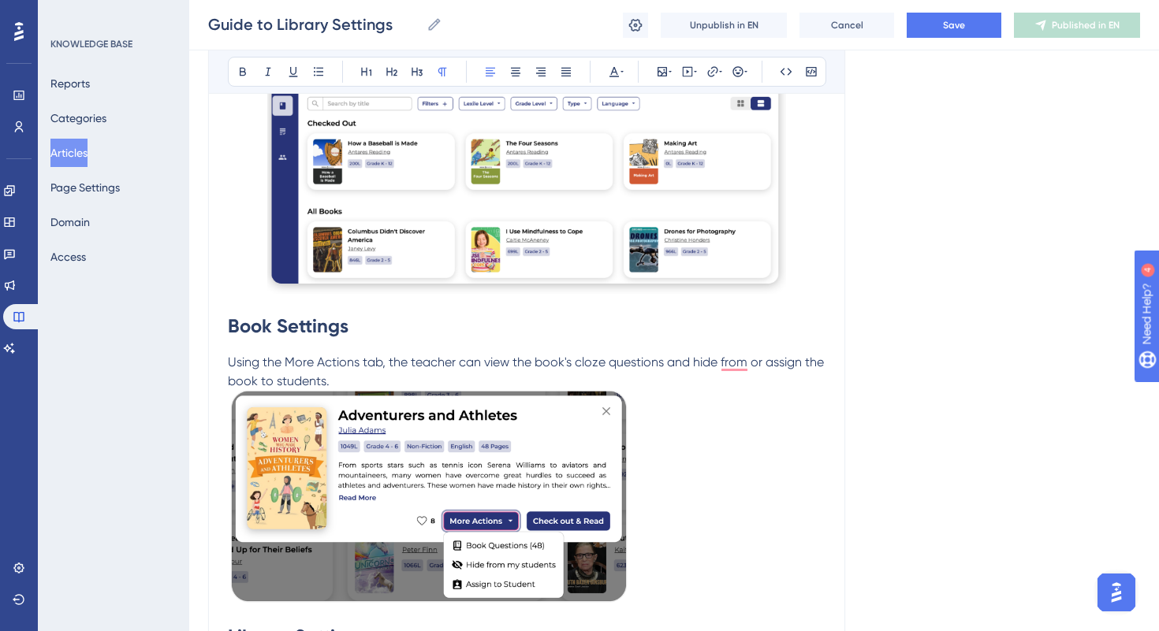
click at [368, 378] on p "Using the More Actions tab, the teacher can view the book's cloze questions and…" at bounding box center [527, 372] width 598 height 38
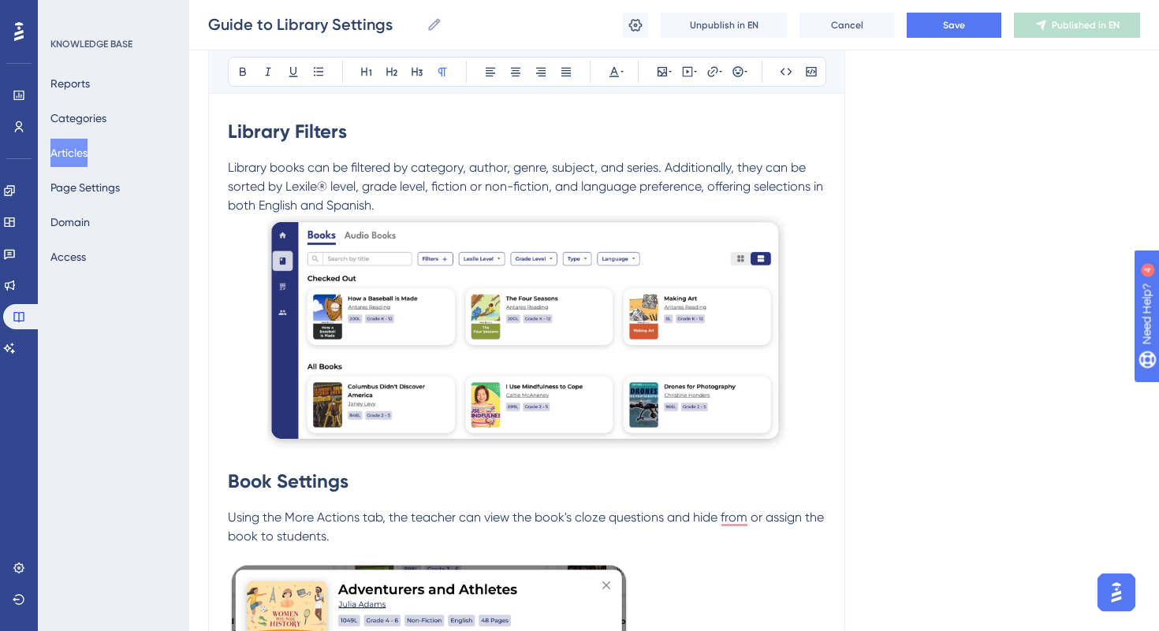
scroll to position [225, 0]
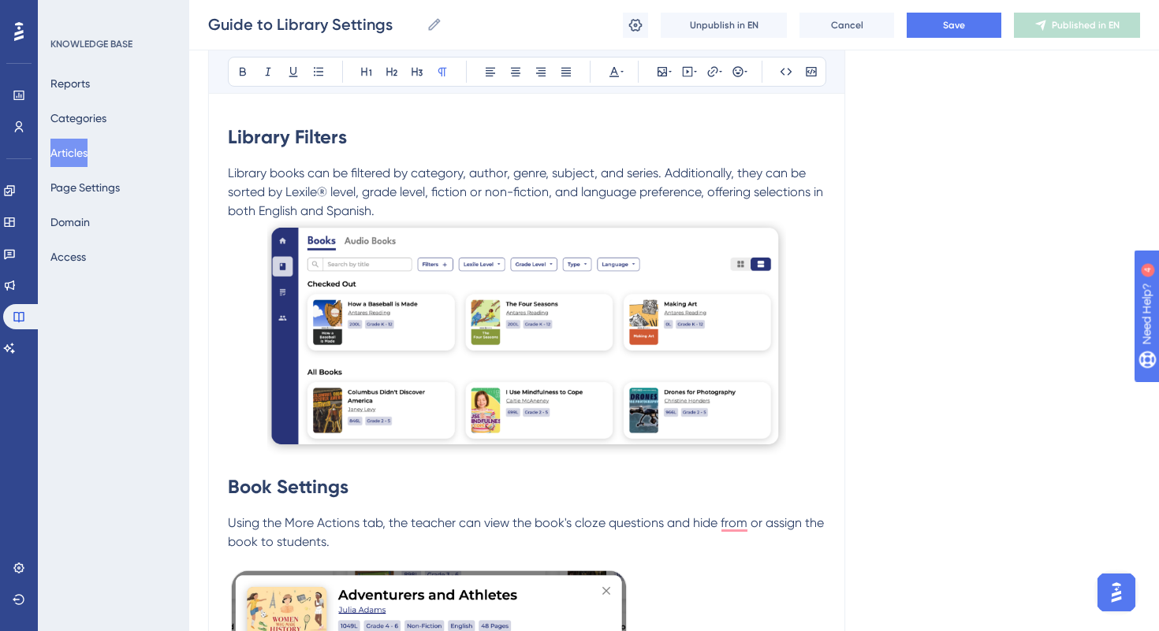
click at [404, 215] on p "Library books can be filtered by category, author, genre, subject, and series. …" at bounding box center [527, 192] width 598 height 57
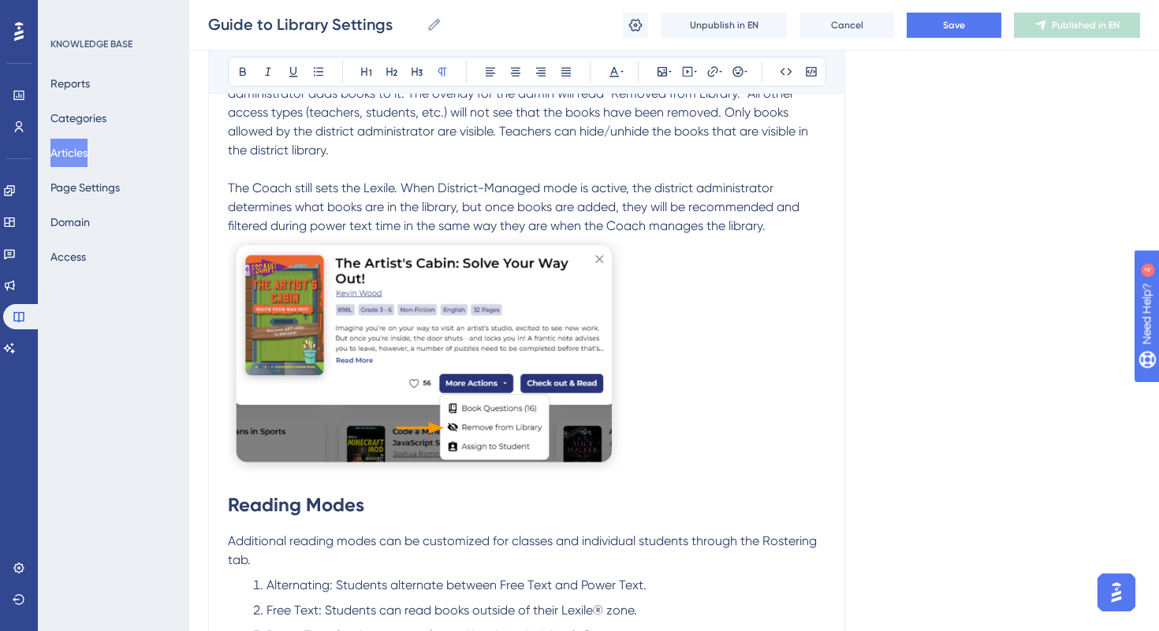
scroll to position [1223, 0]
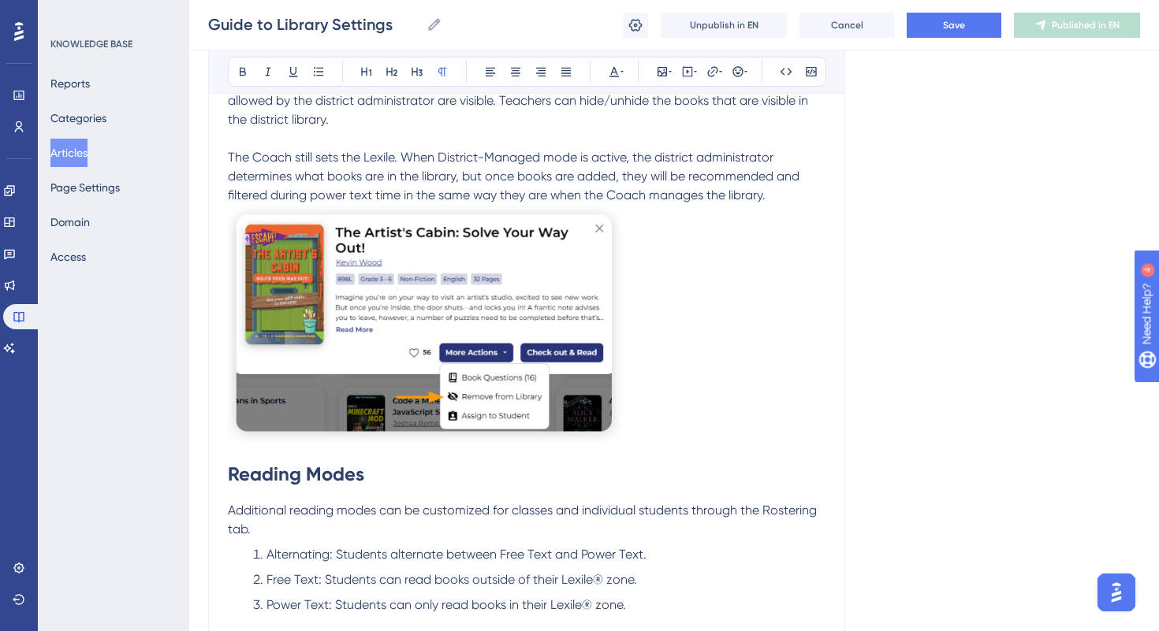
click at [780, 199] on p "The Coach still sets the Lexile. When District-Managed mode is active, the dist…" at bounding box center [527, 176] width 598 height 57
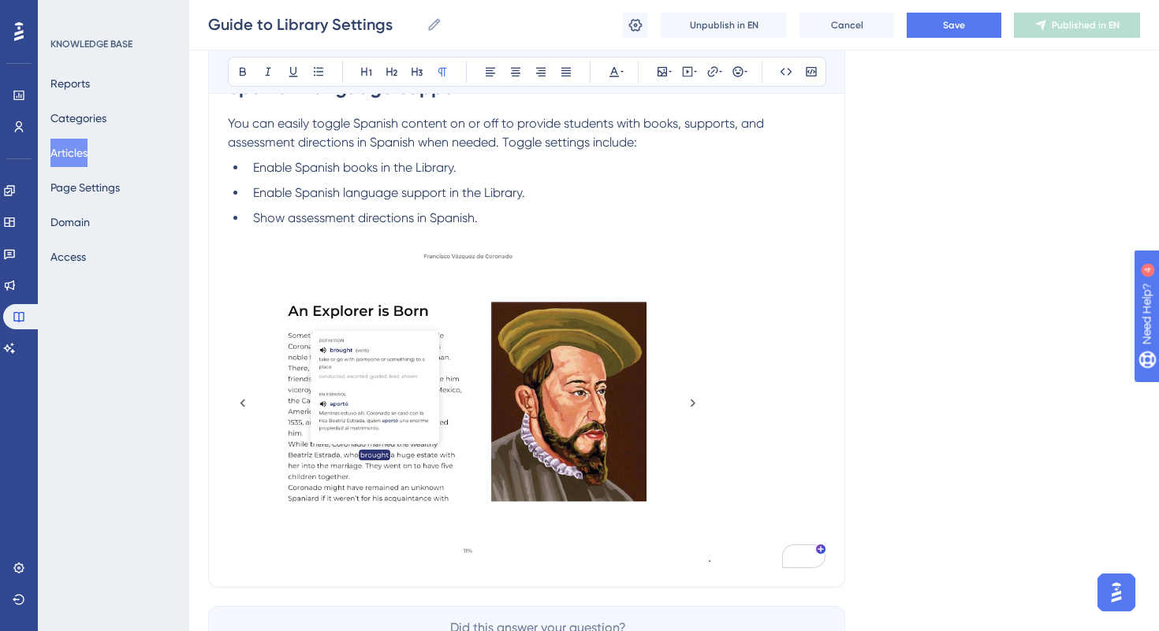
scroll to position [2052, 0]
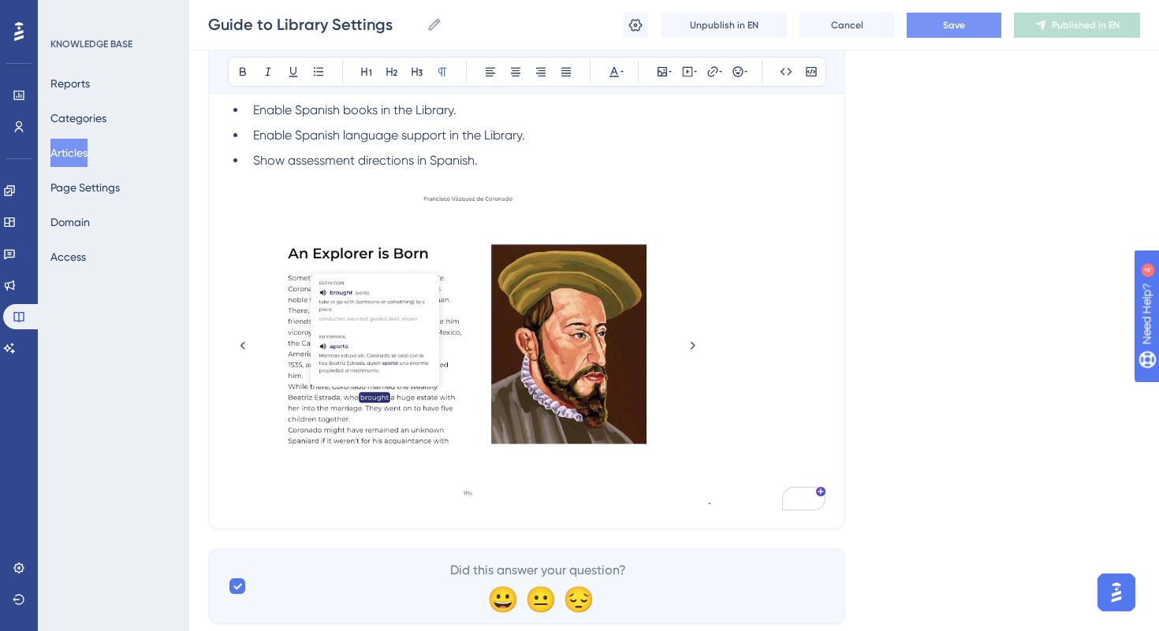
click at [966, 28] on button "Save" at bounding box center [954, 25] width 95 height 25
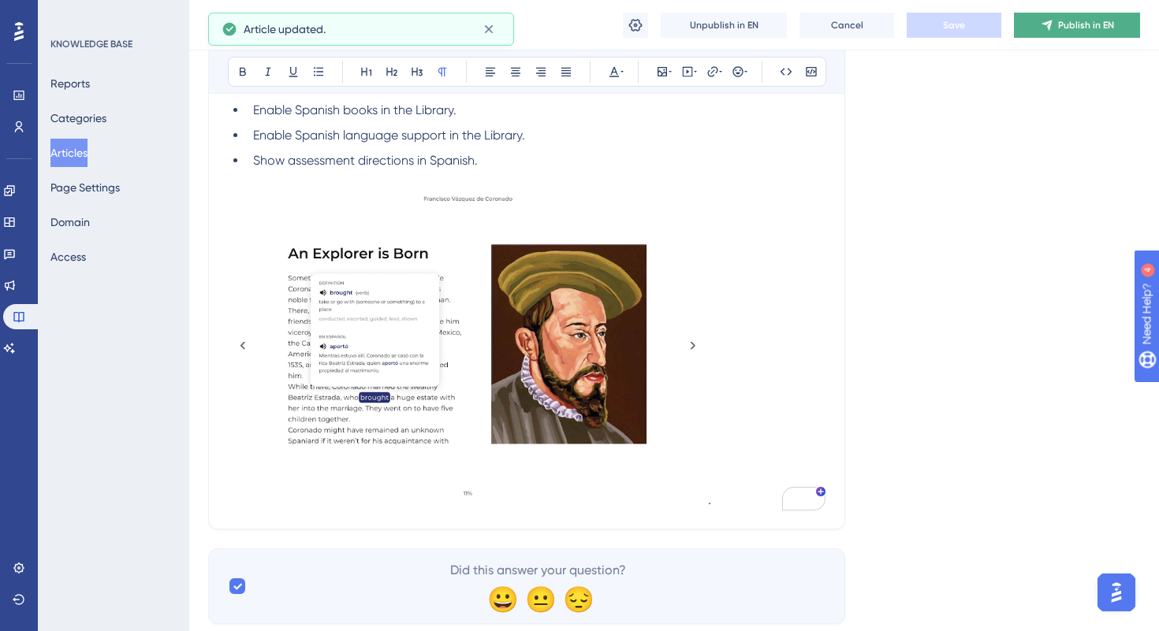
click at [1063, 31] on span "Publish in EN" at bounding box center [1086, 25] width 56 height 13
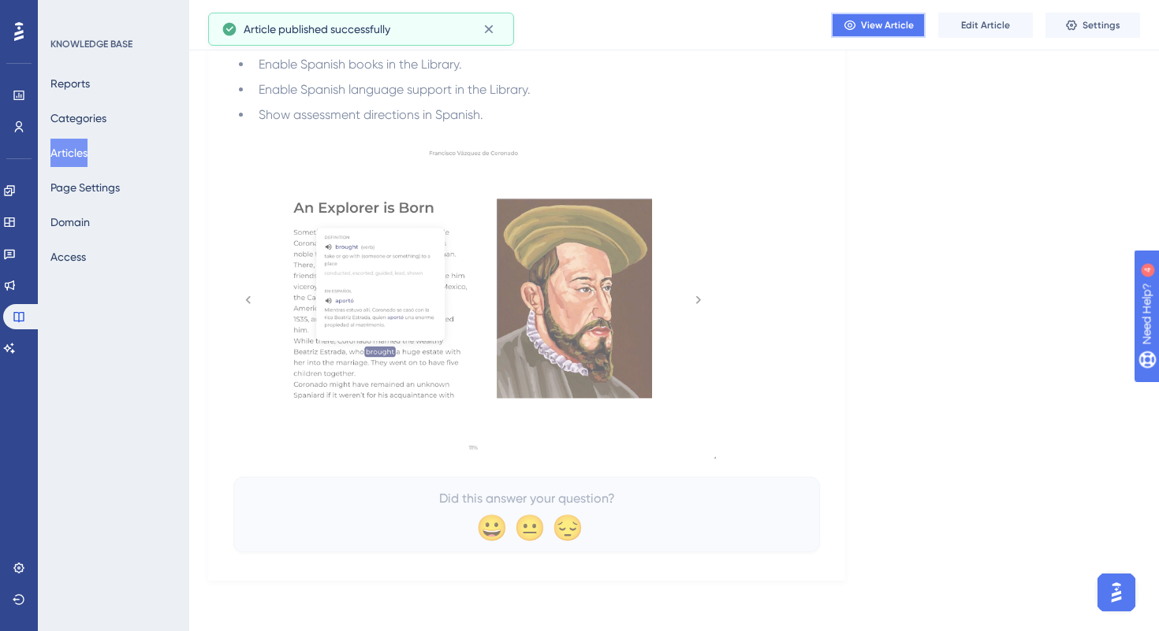
click at [866, 32] on button "View Article" at bounding box center [878, 25] width 95 height 25
